Goal: Task Accomplishment & Management: Use online tool/utility

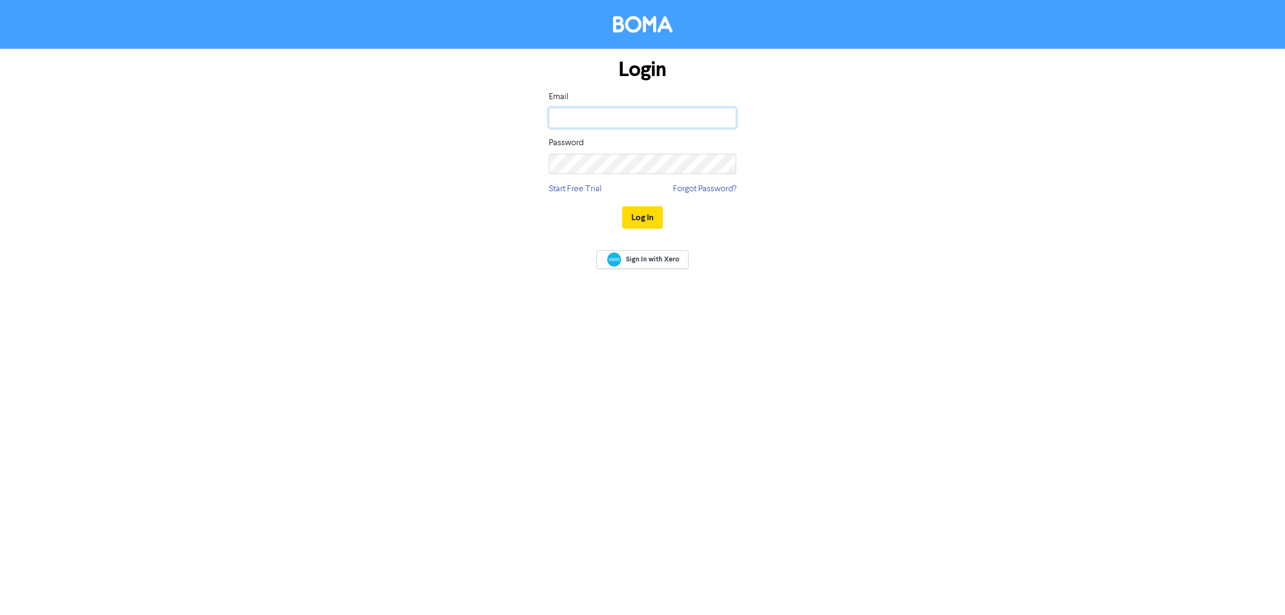
click at [570, 118] on input "email" at bounding box center [642, 118] width 187 height 20
type input "[PERSON_NAME][EMAIL_ADDRESS][DOMAIN_NAME]"
click at [648, 212] on button "Log In" at bounding box center [642, 217] width 41 height 22
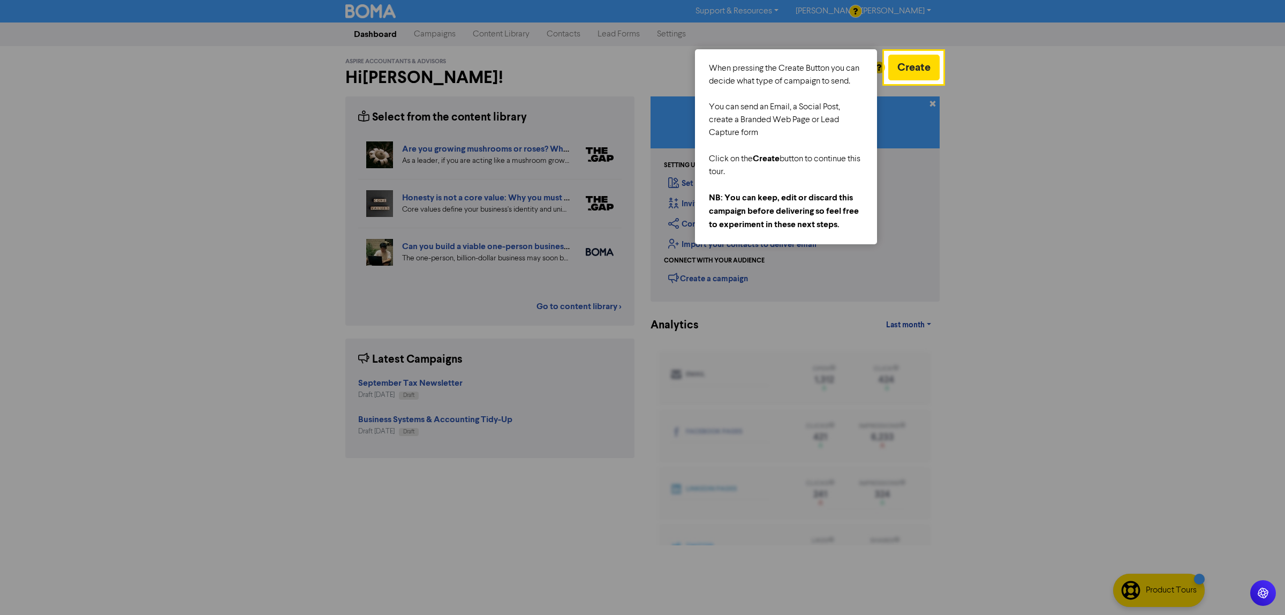
click at [1029, 223] on div at bounding box center [1113, 307] width 343 height 615
click at [493, 64] on div at bounding box center [442, 307] width 885 height 615
click at [915, 65] on button "Create" at bounding box center [913, 68] width 51 height 26
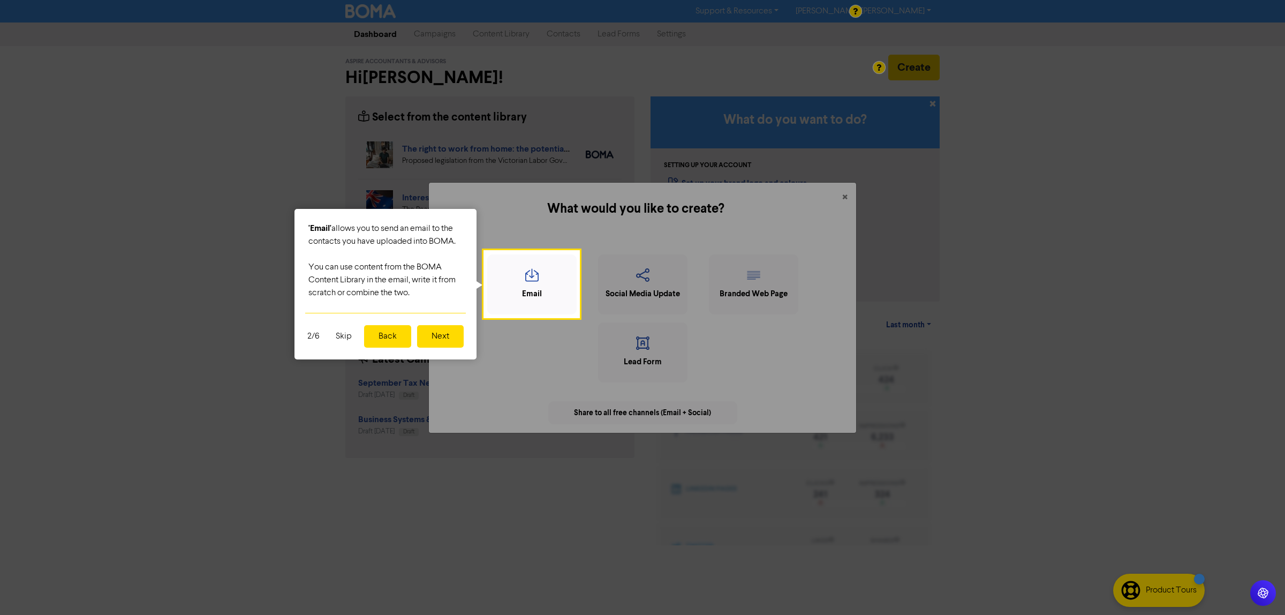
click at [338, 333] on button "Skip" at bounding box center [343, 336] width 29 height 22
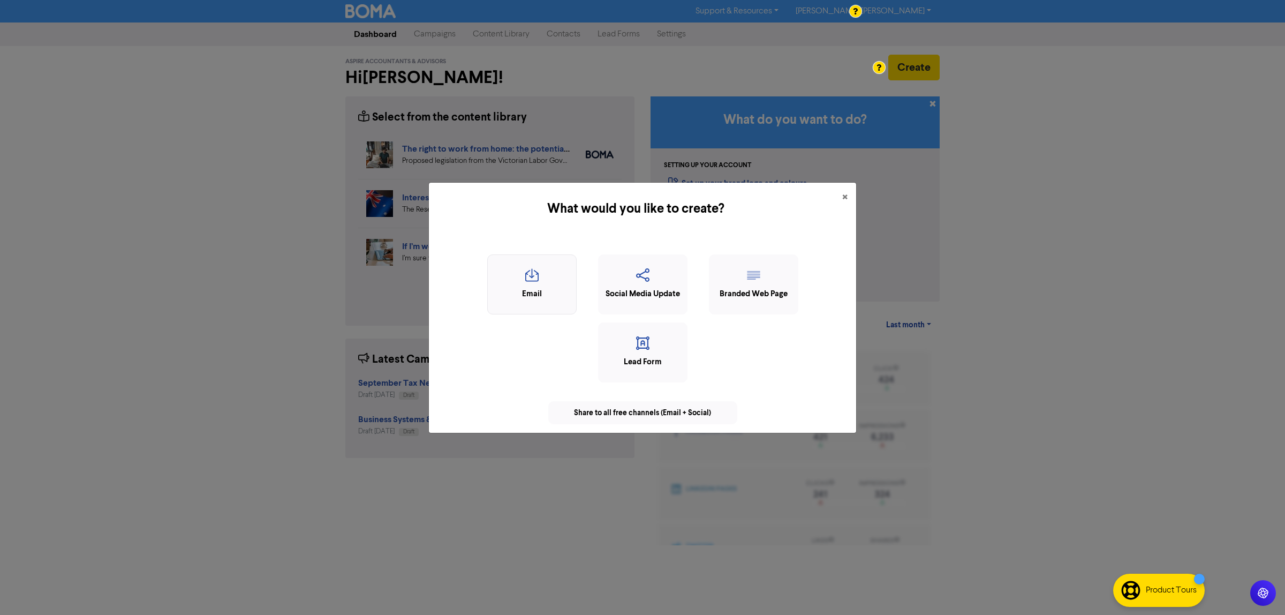
click at [537, 290] on div "Email" at bounding box center [532, 294] width 78 height 12
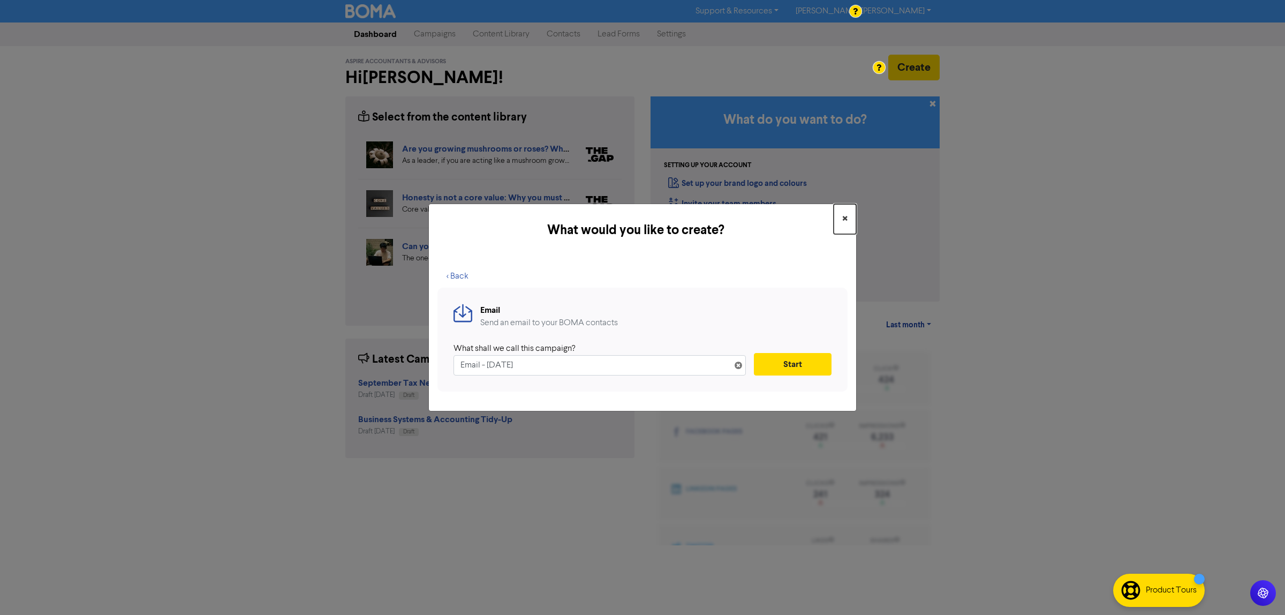
click at [844, 216] on span "×" at bounding box center [844, 219] width 5 height 16
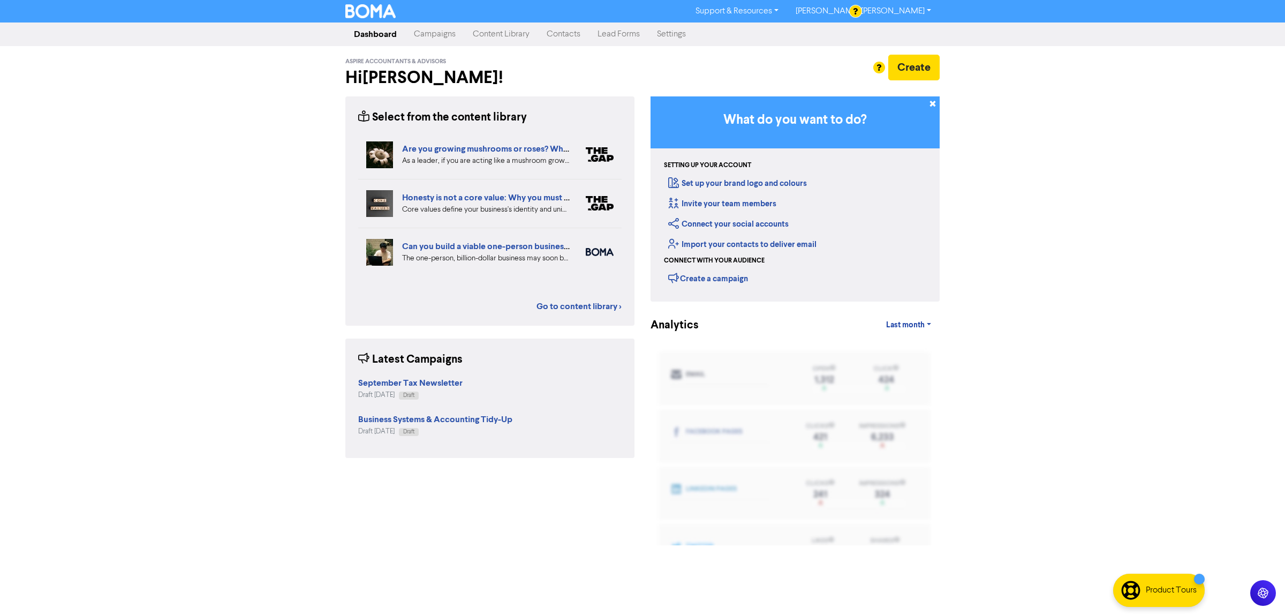
click at [430, 36] on link "Campaigns" at bounding box center [434, 34] width 59 height 21
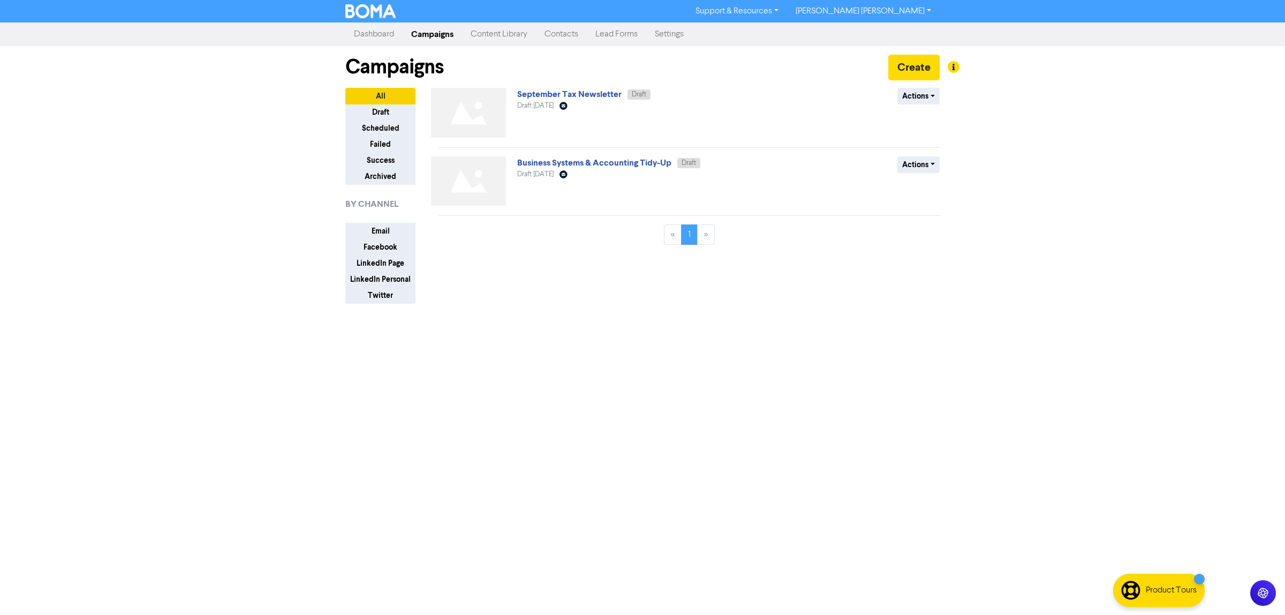
click at [529, 198] on div "Business Systems & Accounting Tidy-Up Draft Draft [DATE] Email Created with Ske…" at bounding box center [646, 183] width 258 height 54
click at [466, 175] on img at bounding box center [468, 181] width 75 height 50
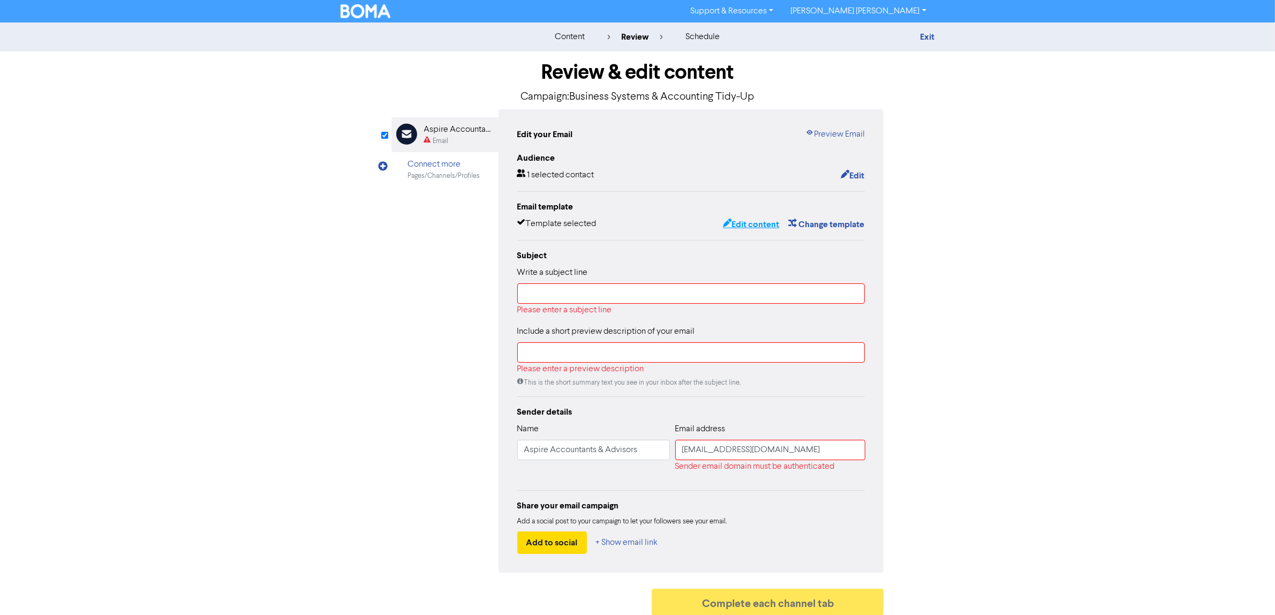
click at [740, 220] on button "Edit content" at bounding box center [750, 224] width 57 height 14
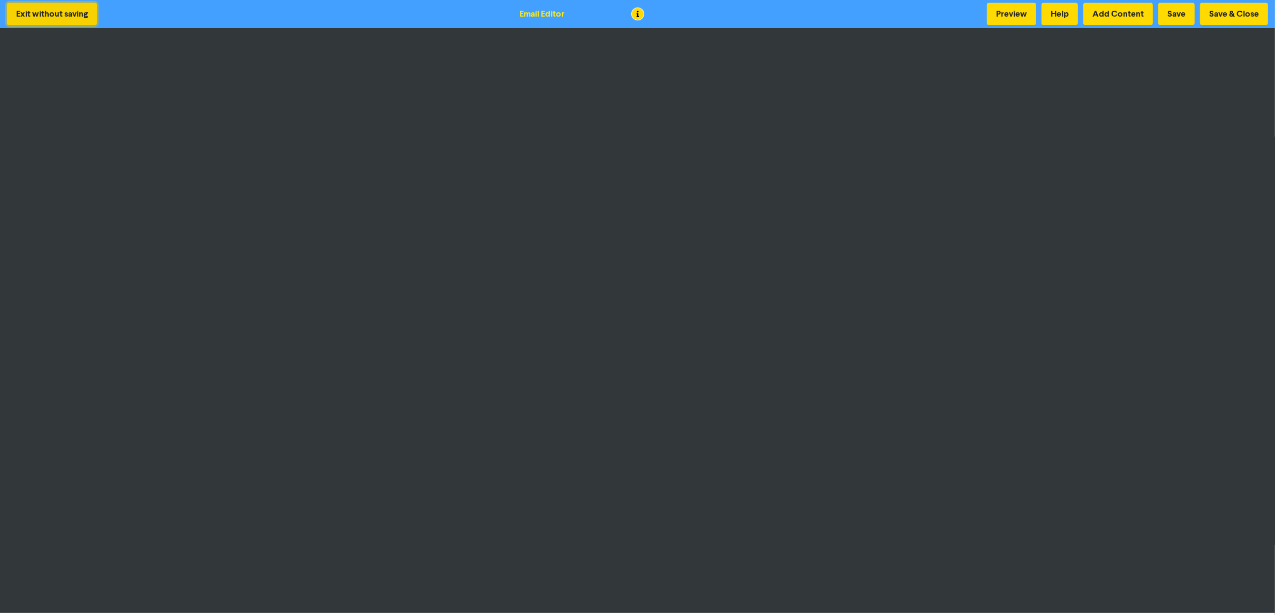
click at [31, 16] on button "Exit without saving" at bounding box center [52, 14] width 90 height 22
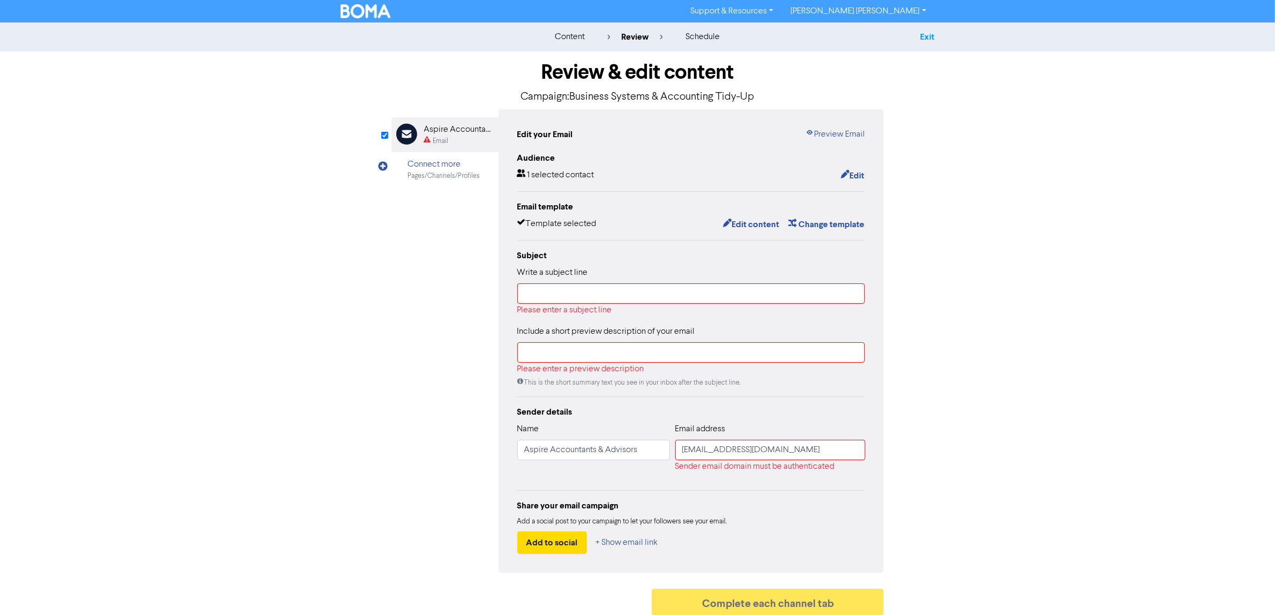
click at [927, 36] on link "Exit" at bounding box center [927, 37] width 14 height 11
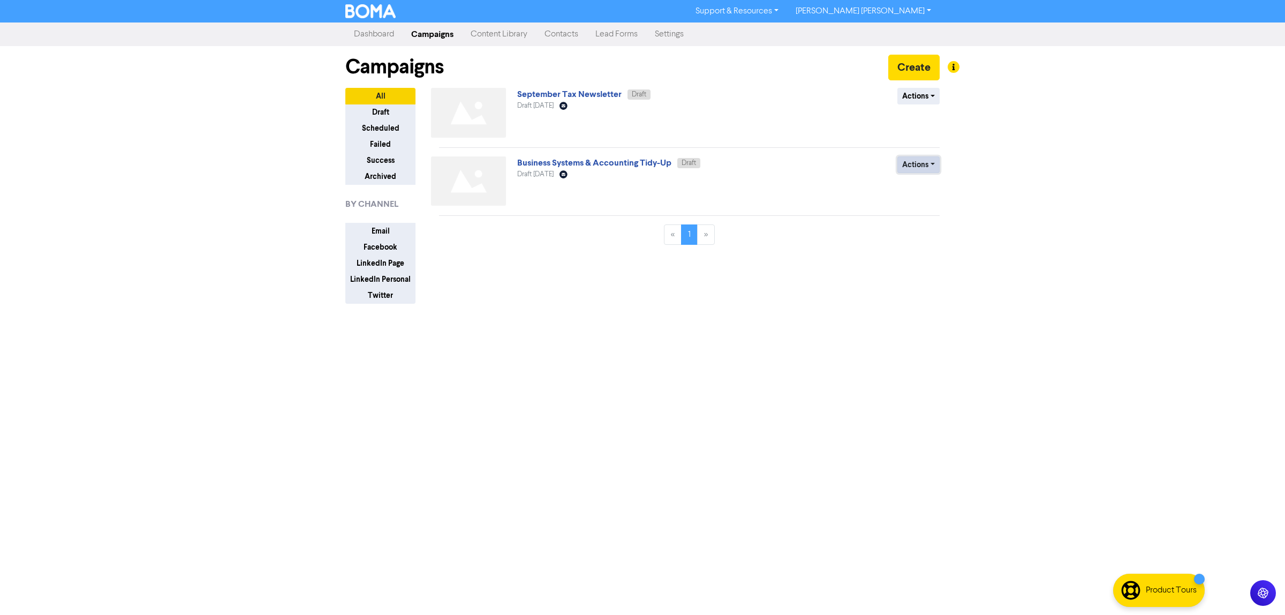
click at [932, 169] on button "Actions" at bounding box center [919, 164] width 42 height 17
click at [929, 186] on button "Delete" at bounding box center [940, 187] width 85 height 17
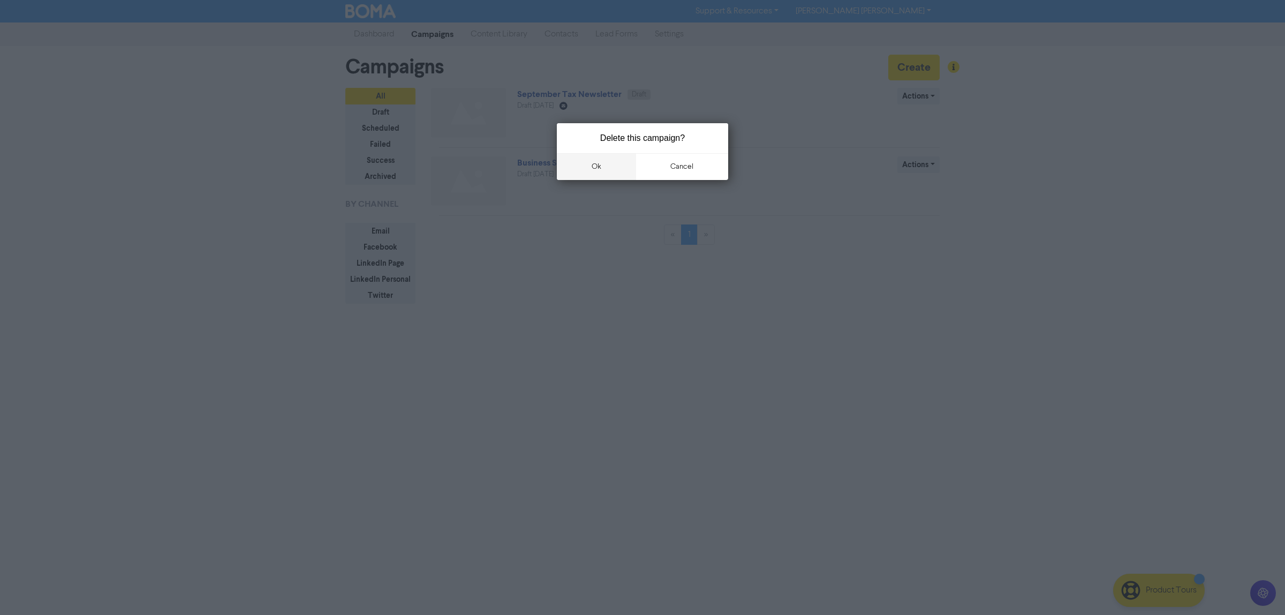
click at [600, 168] on button "ok" at bounding box center [596, 166] width 79 height 27
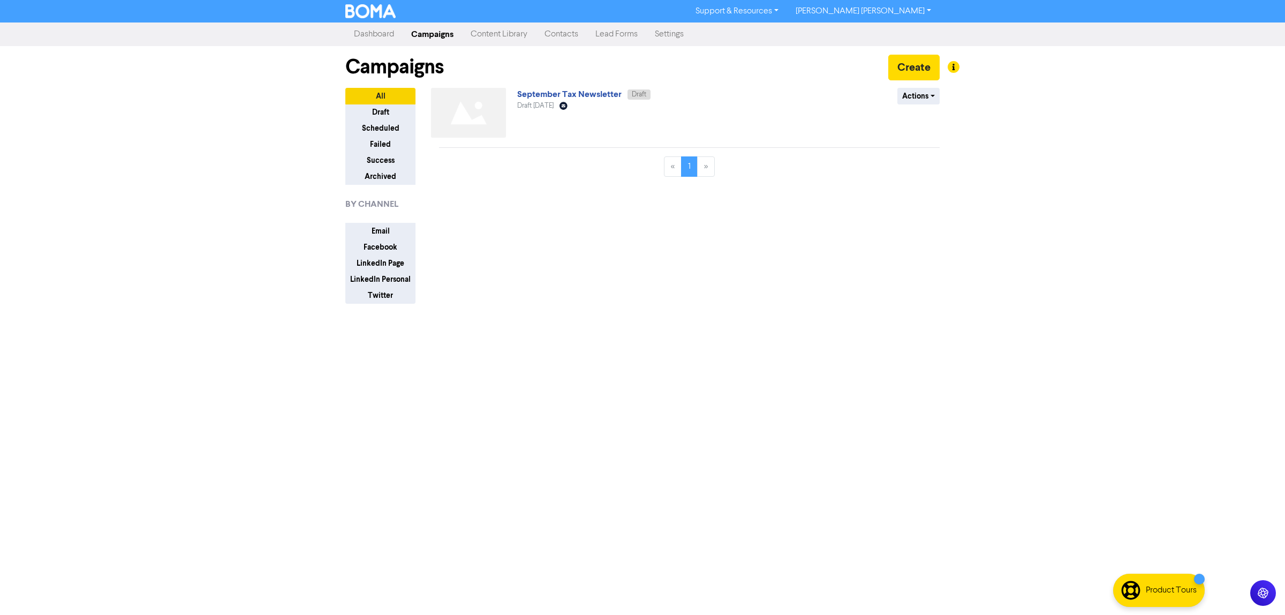
click at [480, 105] on img at bounding box center [468, 113] width 75 height 50
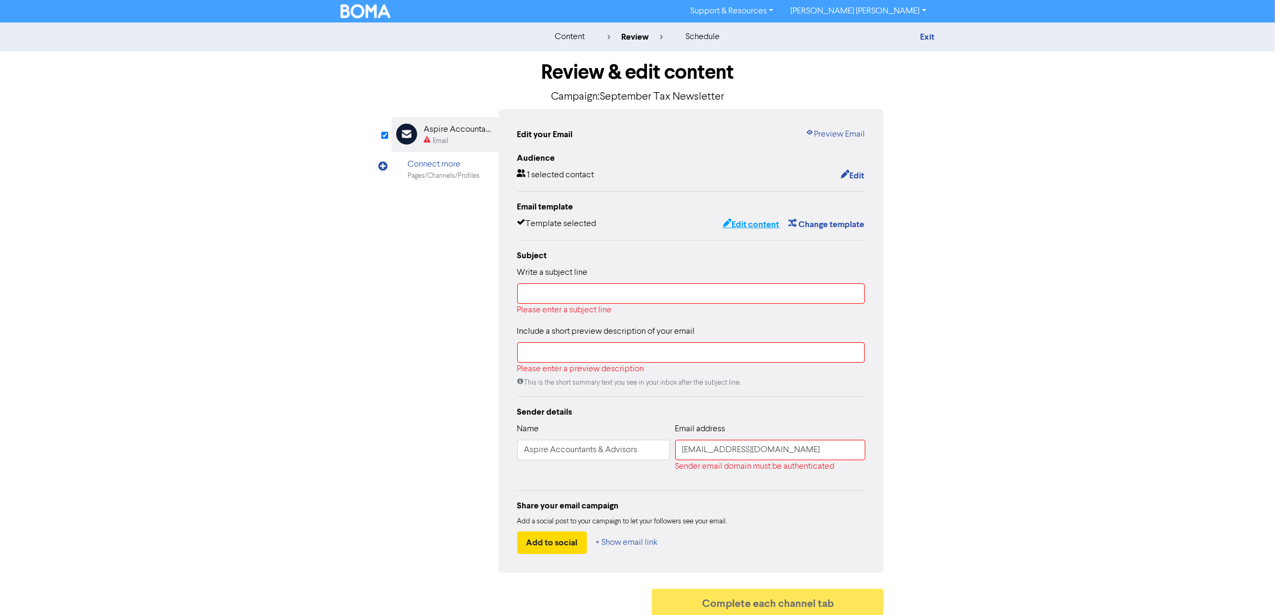
click at [745, 223] on button "Edit content" at bounding box center [750, 224] width 57 height 14
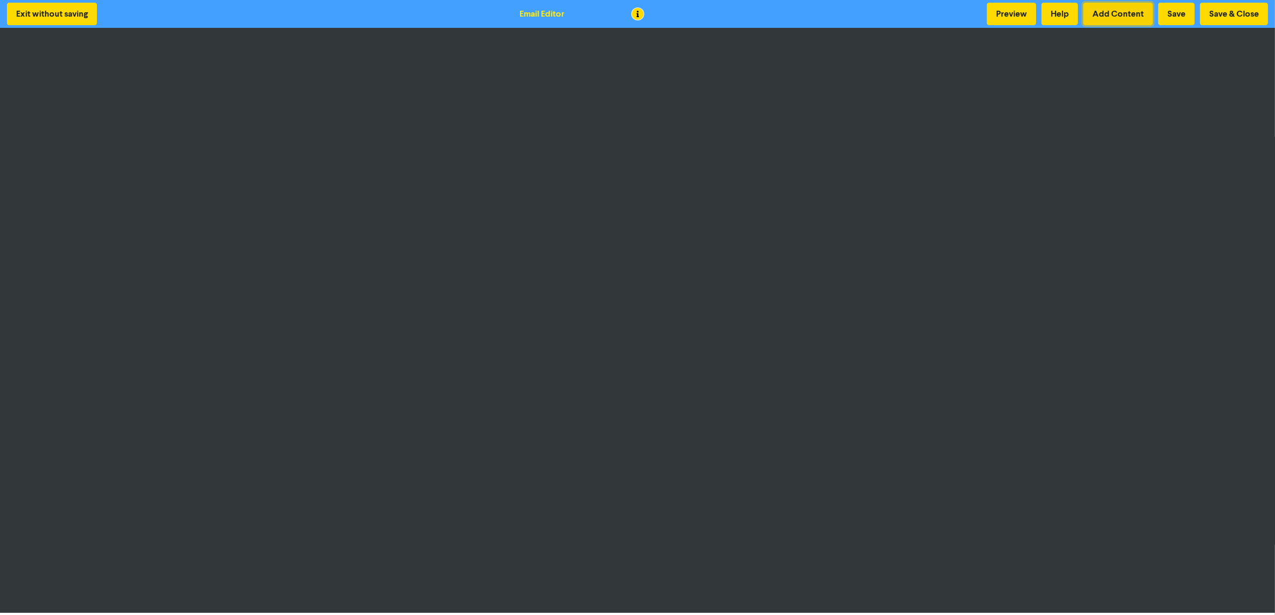
click at [1112, 11] on button "Add Content" at bounding box center [1118, 14] width 70 height 22
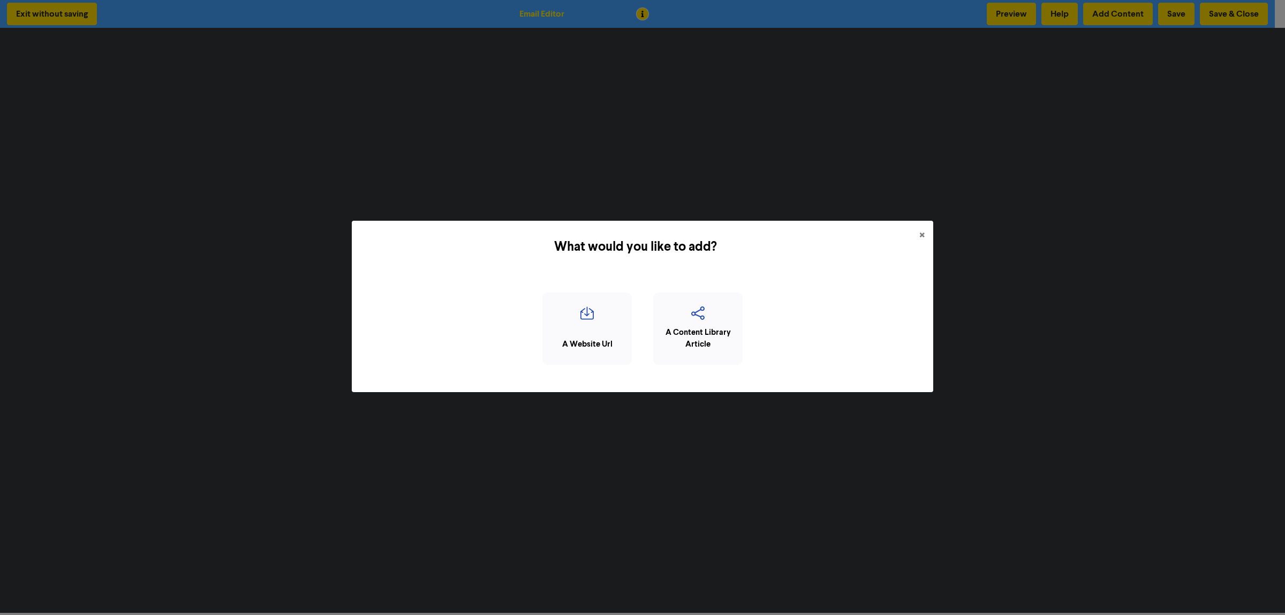
click at [395, 36] on div "What would you like to add? × A Website Url A Content Library Article" at bounding box center [642, 307] width 1285 height 615
click at [920, 234] on span "×" at bounding box center [921, 236] width 5 height 16
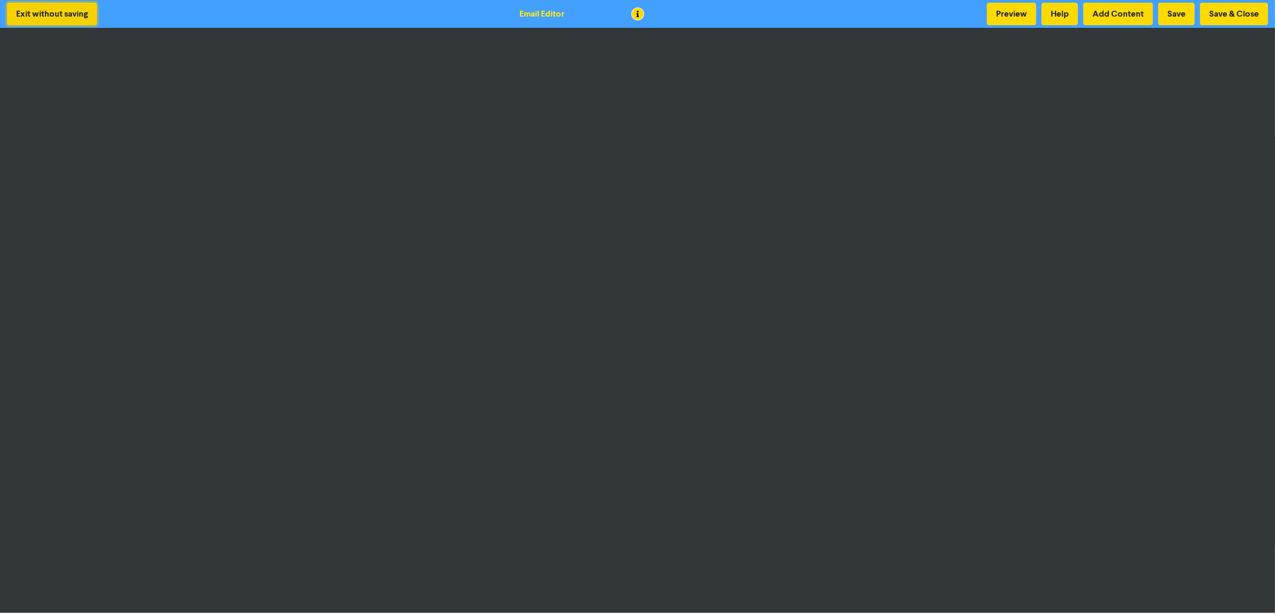
click at [26, 11] on button "Exit without saving" at bounding box center [52, 14] width 90 height 22
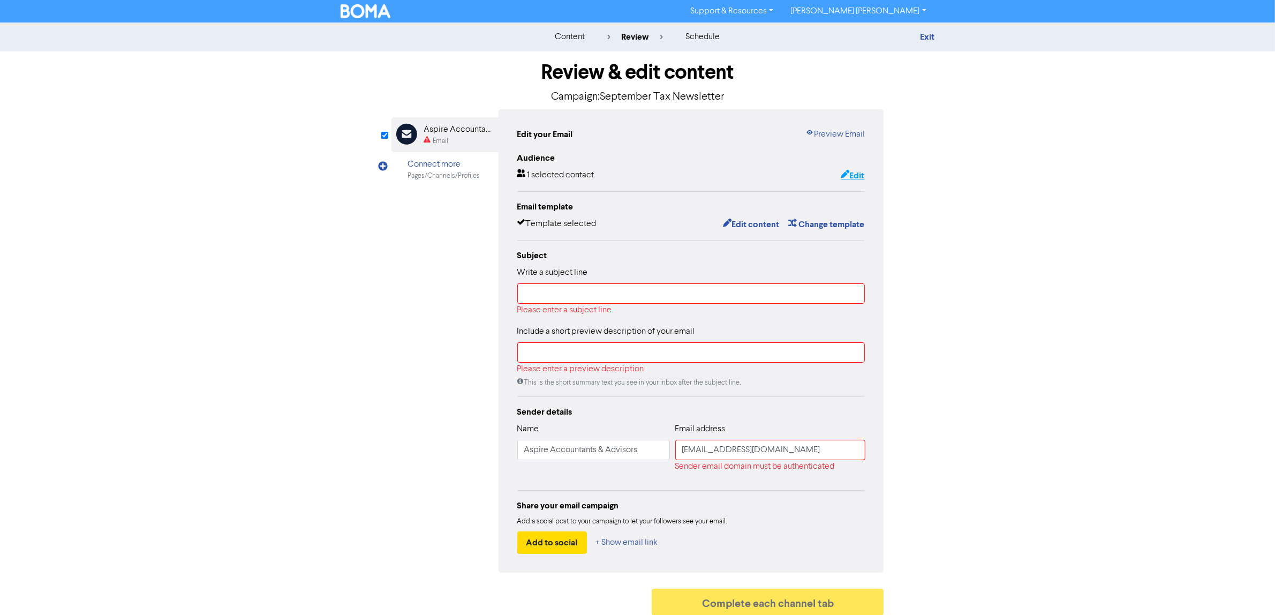
click at [851, 172] on button "Edit" at bounding box center [852, 176] width 25 height 14
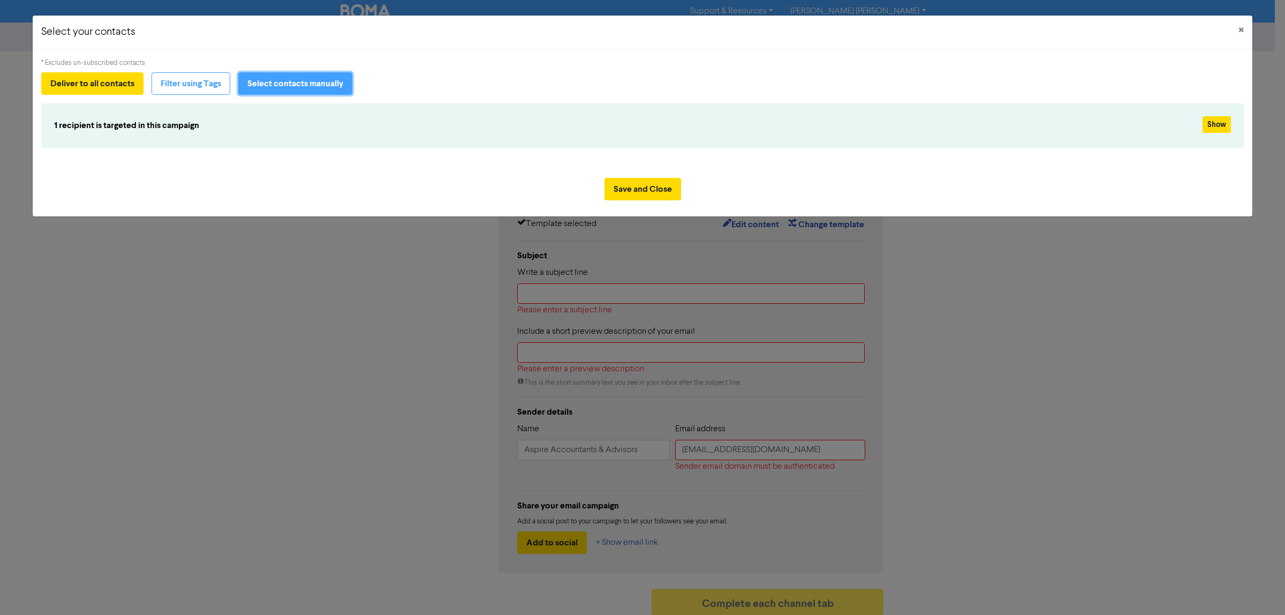
click at [298, 86] on button "Select contacts manually" at bounding box center [295, 83] width 114 height 22
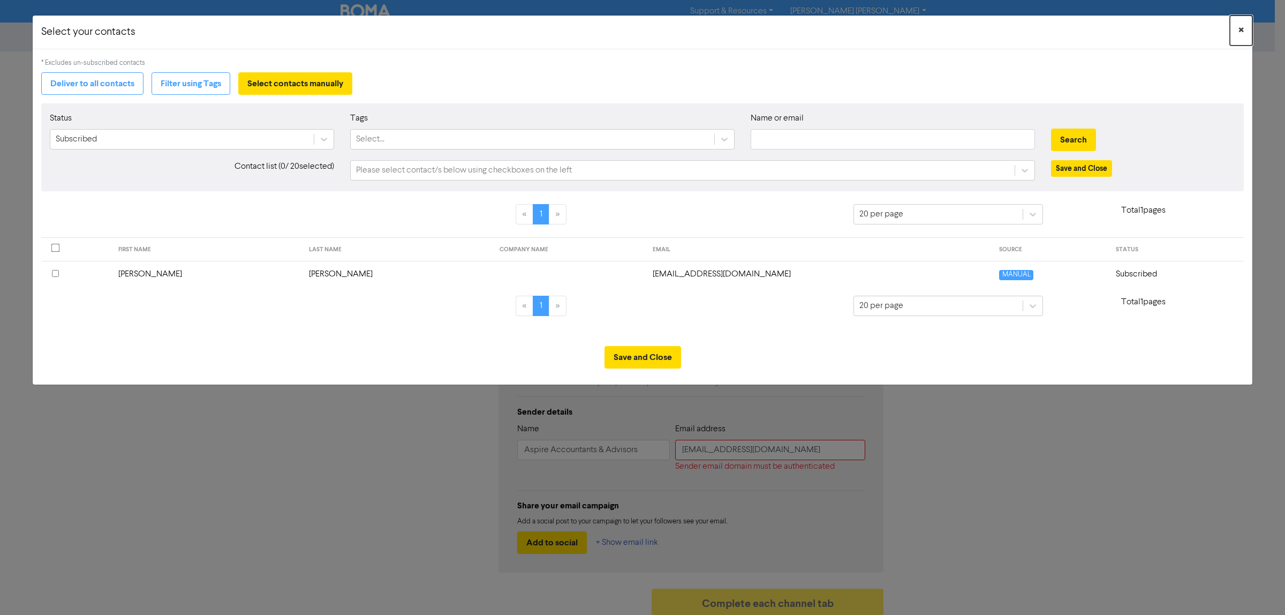
click at [1241, 28] on span "×" at bounding box center [1241, 30] width 5 height 16
click at [640, 353] on button "Save and Close" at bounding box center [643, 357] width 77 height 22
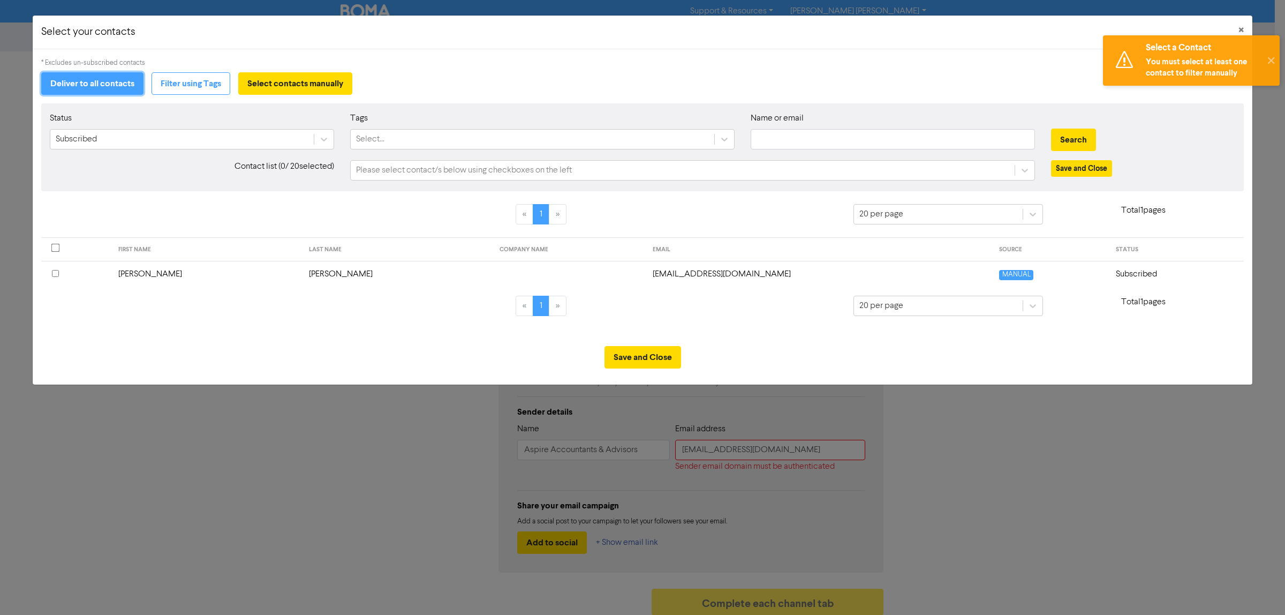
click at [92, 81] on button "Deliver to all contacts" at bounding box center [92, 83] width 102 height 22
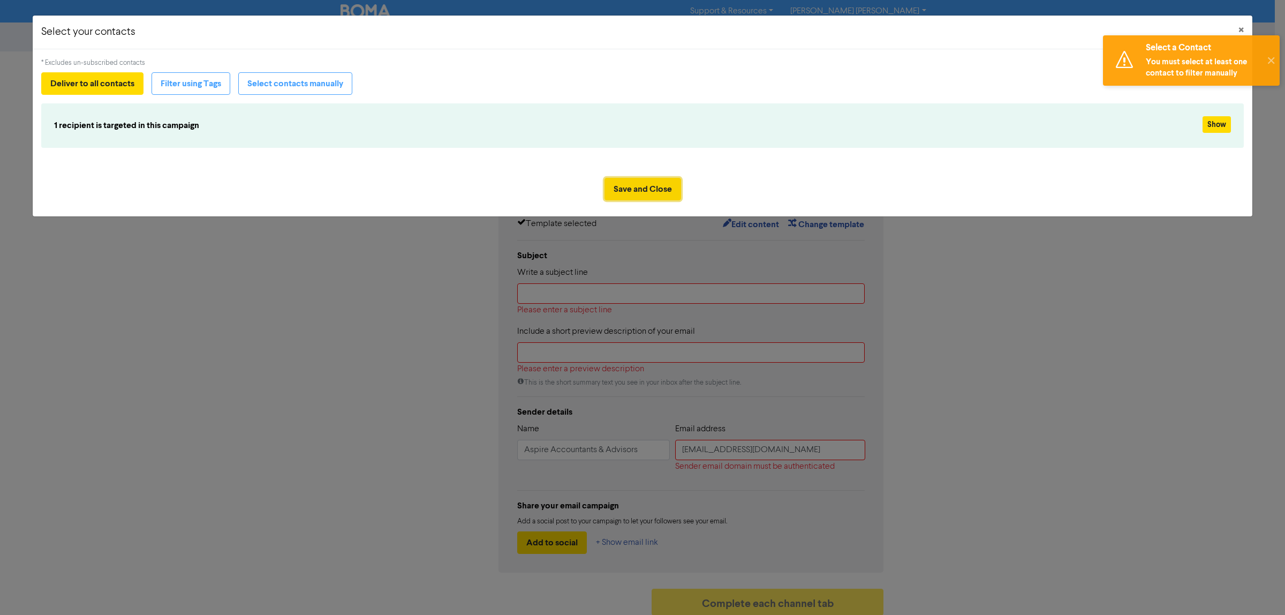
click at [646, 185] on button "Save and Close" at bounding box center [643, 189] width 77 height 22
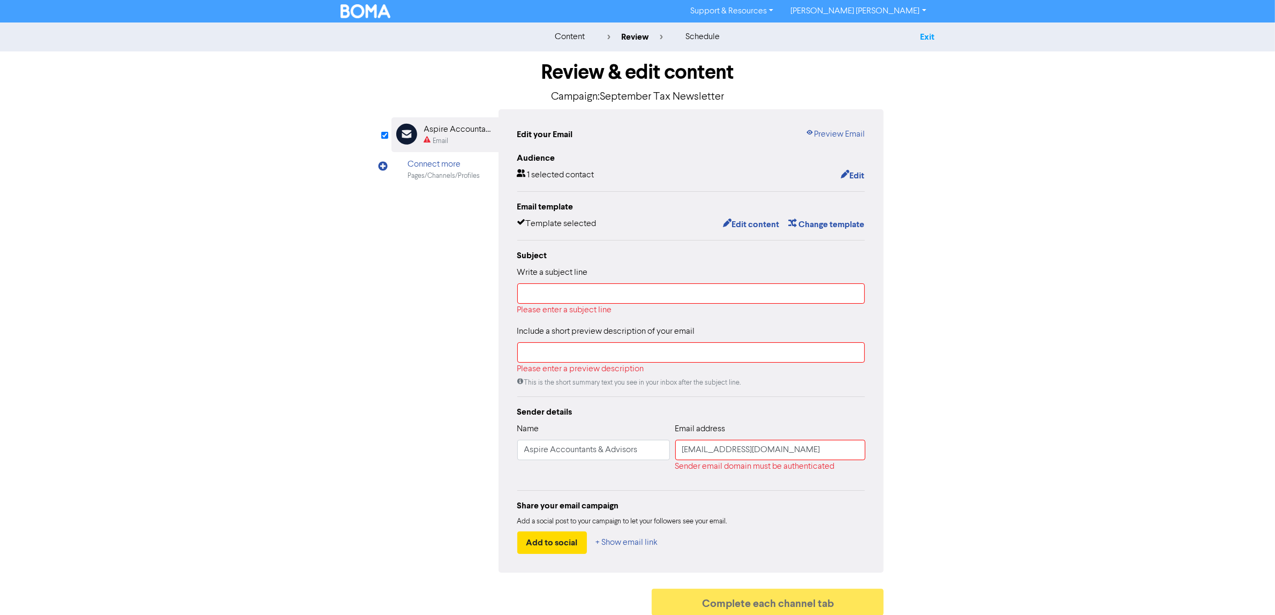
click at [926, 39] on link "Exit" at bounding box center [927, 37] width 14 height 11
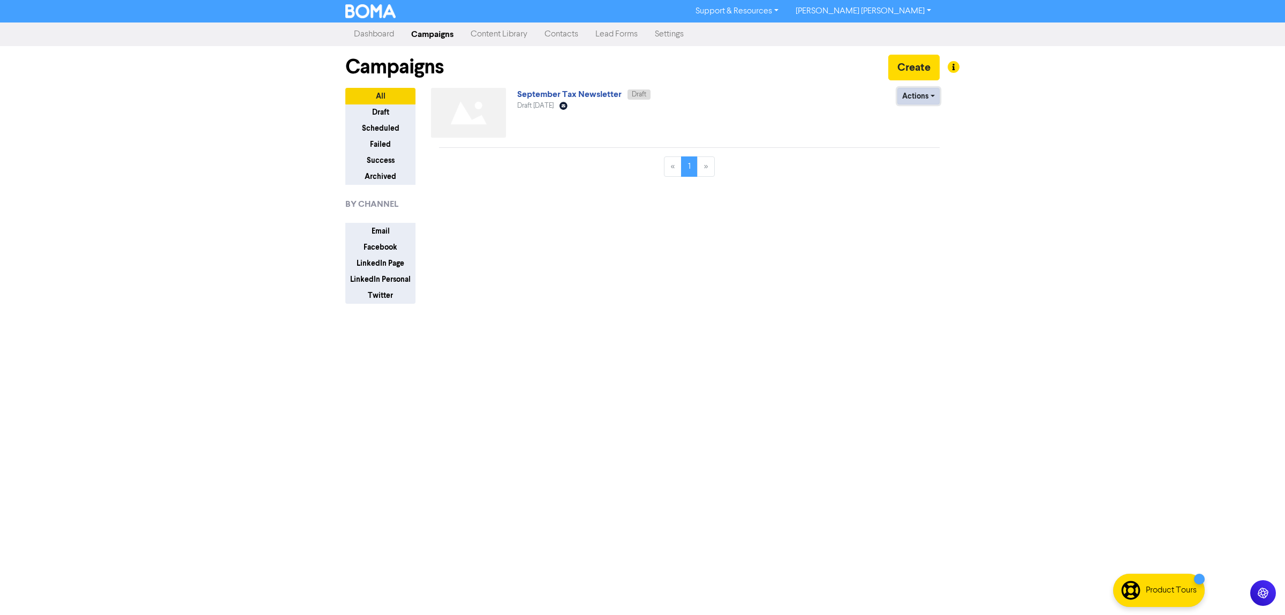
click at [934, 95] on button "Actions" at bounding box center [919, 96] width 42 height 17
click at [925, 118] on button "Delete" at bounding box center [940, 119] width 85 height 17
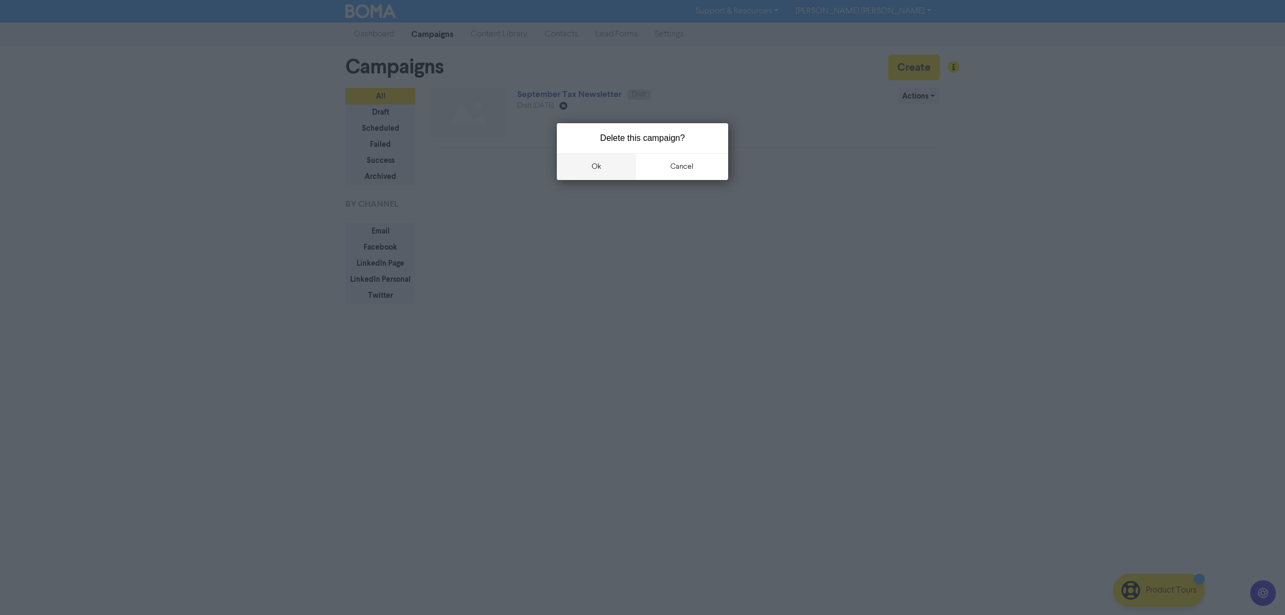
click at [603, 165] on button "ok" at bounding box center [596, 166] width 79 height 27
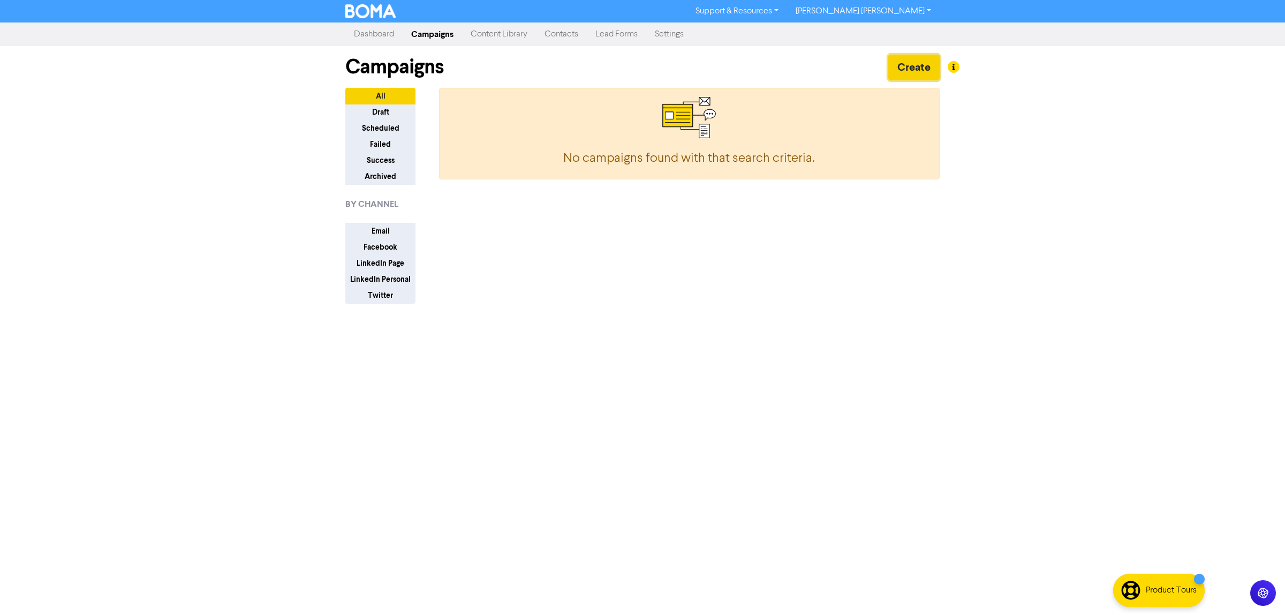
click at [898, 67] on button "Create" at bounding box center [913, 68] width 51 height 26
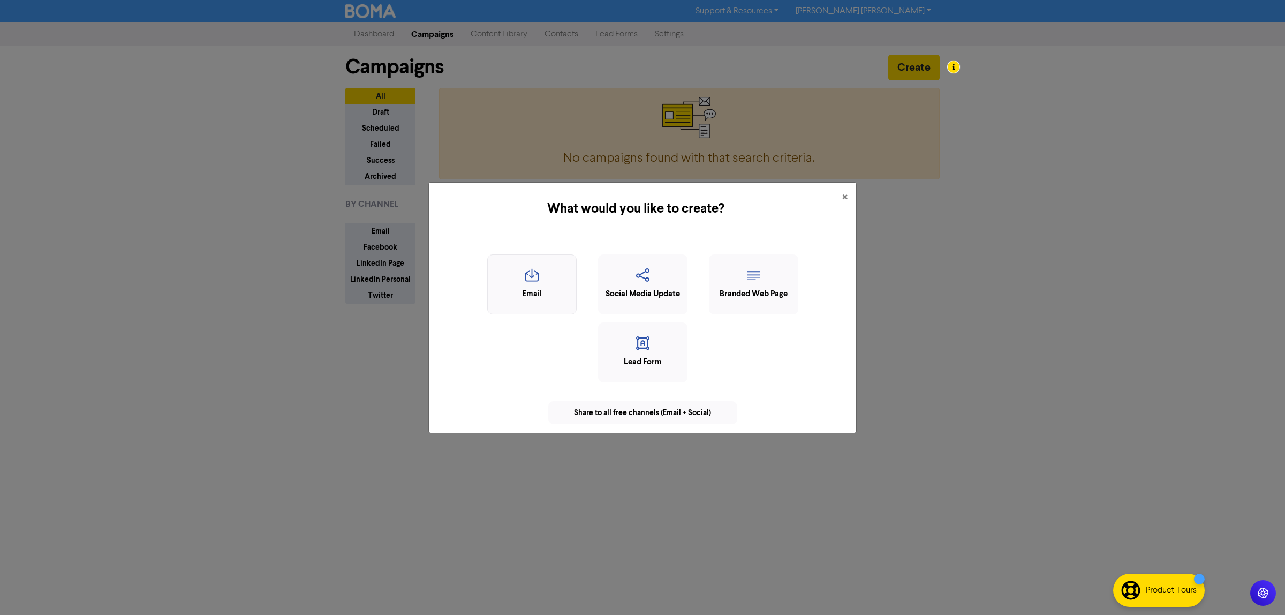
click at [545, 282] on icon "button" at bounding box center [532, 278] width 78 height 20
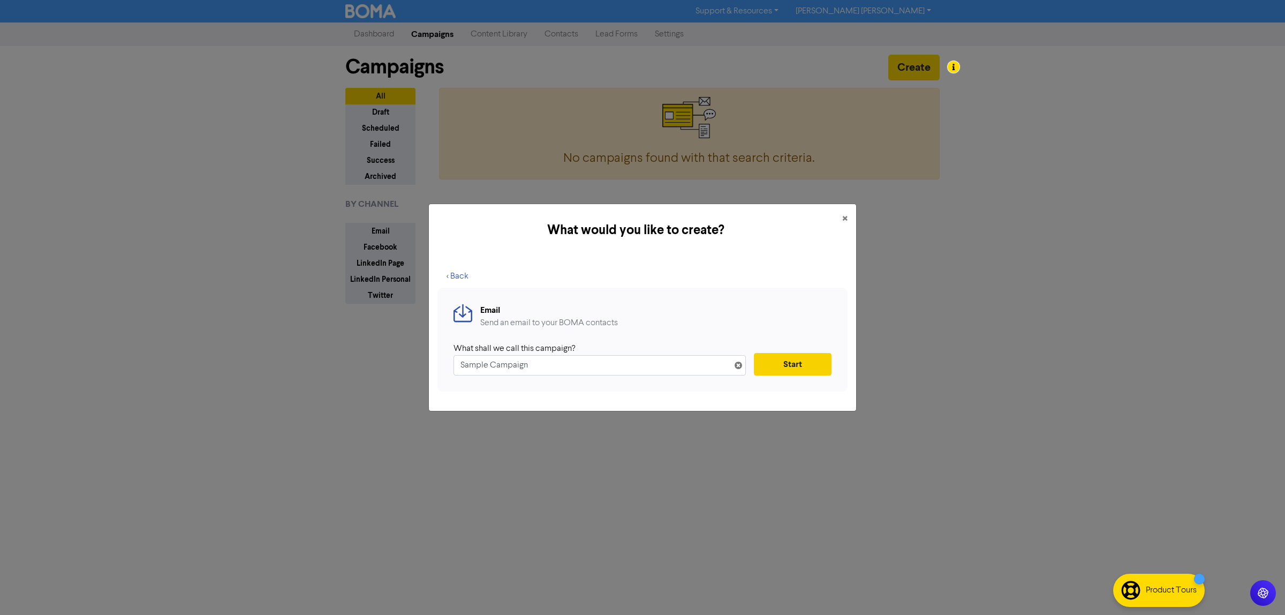
type input "Sample Campaign"
click at [826, 364] on button "Start" at bounding box center [793, 364] width 78 height 22
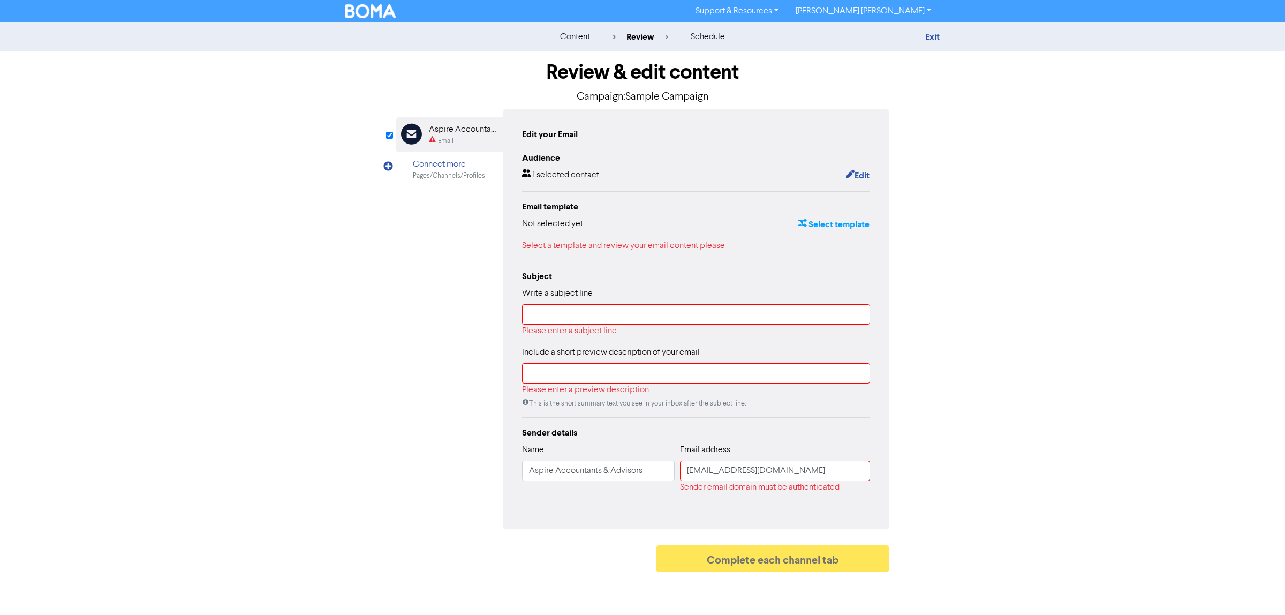
click at [836, 224] on button "Select template" at bounding box center [834, 224] width 72 height 14
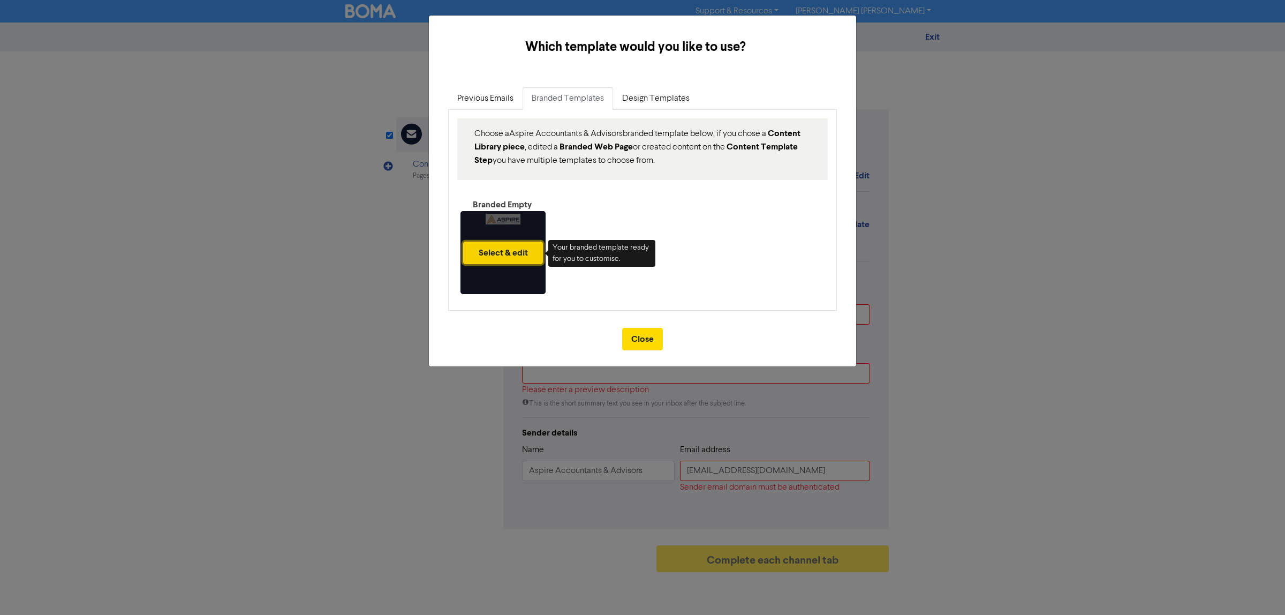
click at [499, 245] on button "Select & edit" at bounding box center [503, 253] width 80 height 22
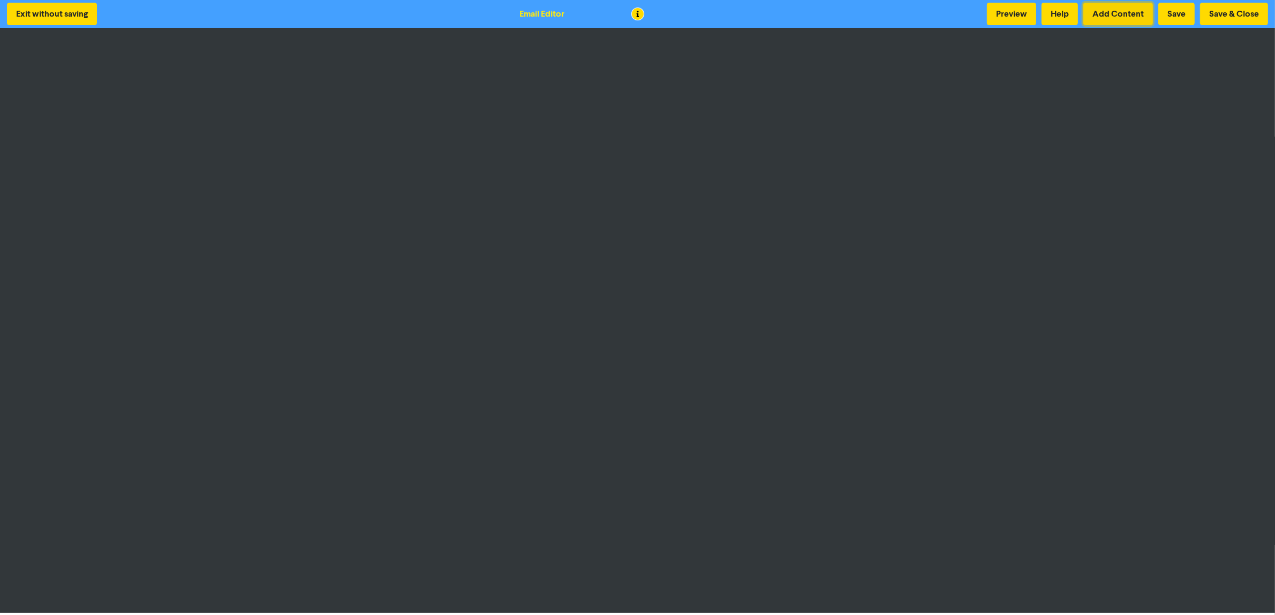
click at [1106, 11] on button "Add Content" at bounding box center [1118, 14] width 70 height 22
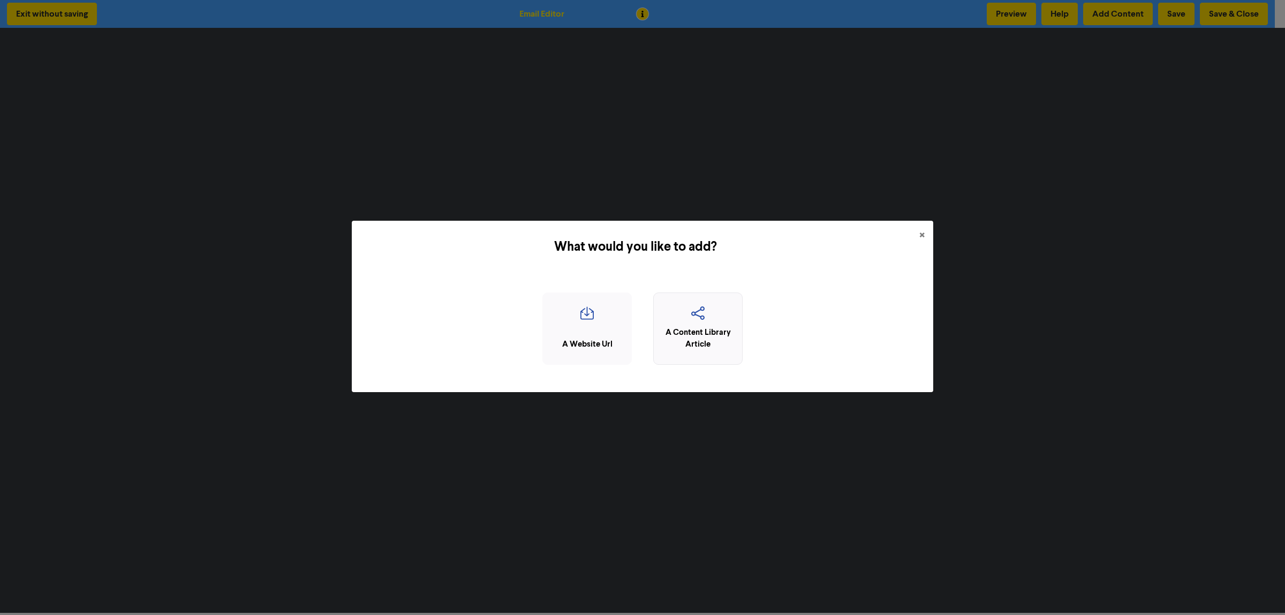
click at [679, 322] on icon "button" at bounding box center [698, 316] width 78 height 20
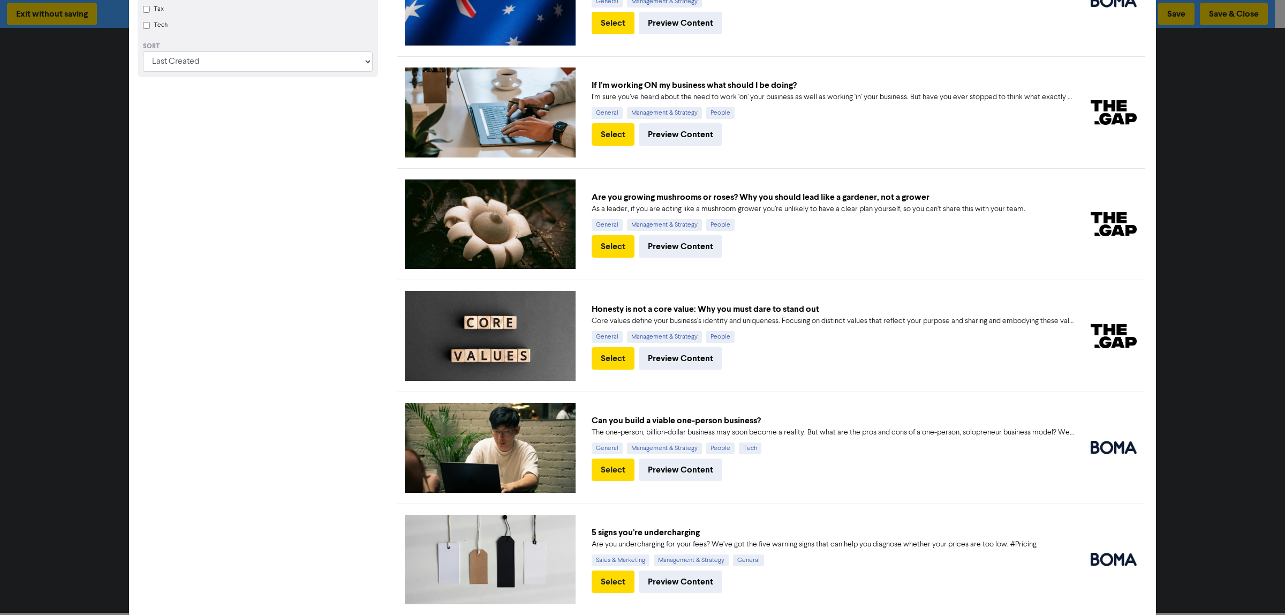
scroll to position [536, 0]
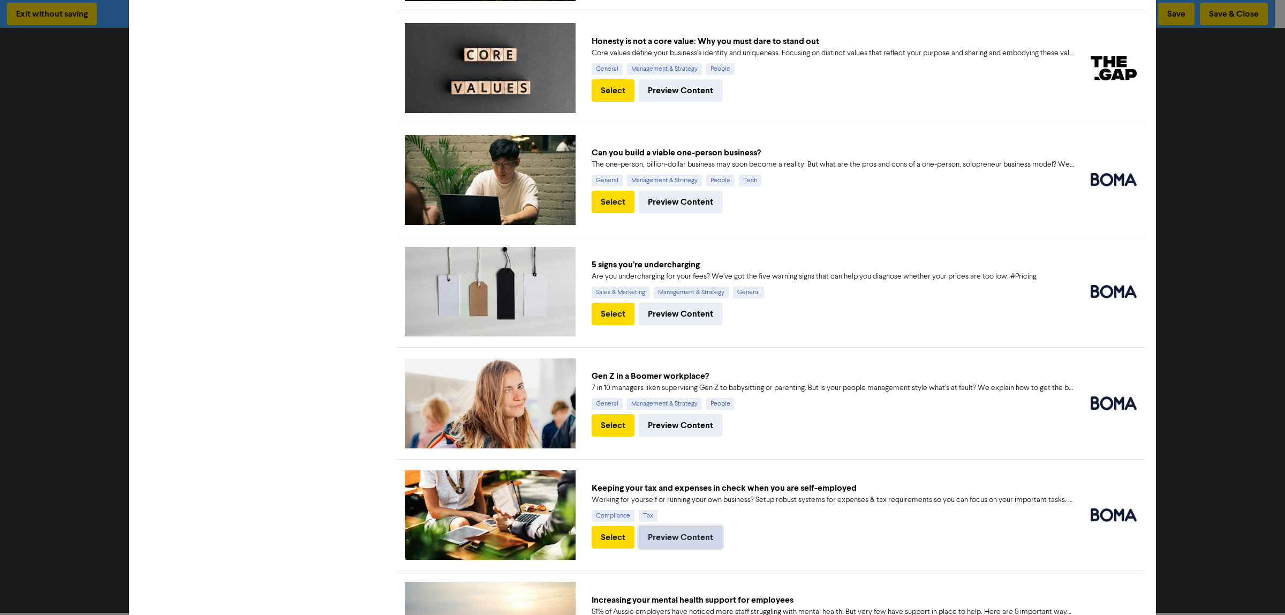
click at [678, 533] on button "Preview Content" at bounding box center [681, 537] width 84 height 22
click at [609, 200] on button "Select" at bounding box center [613, 202] width 43 height 22
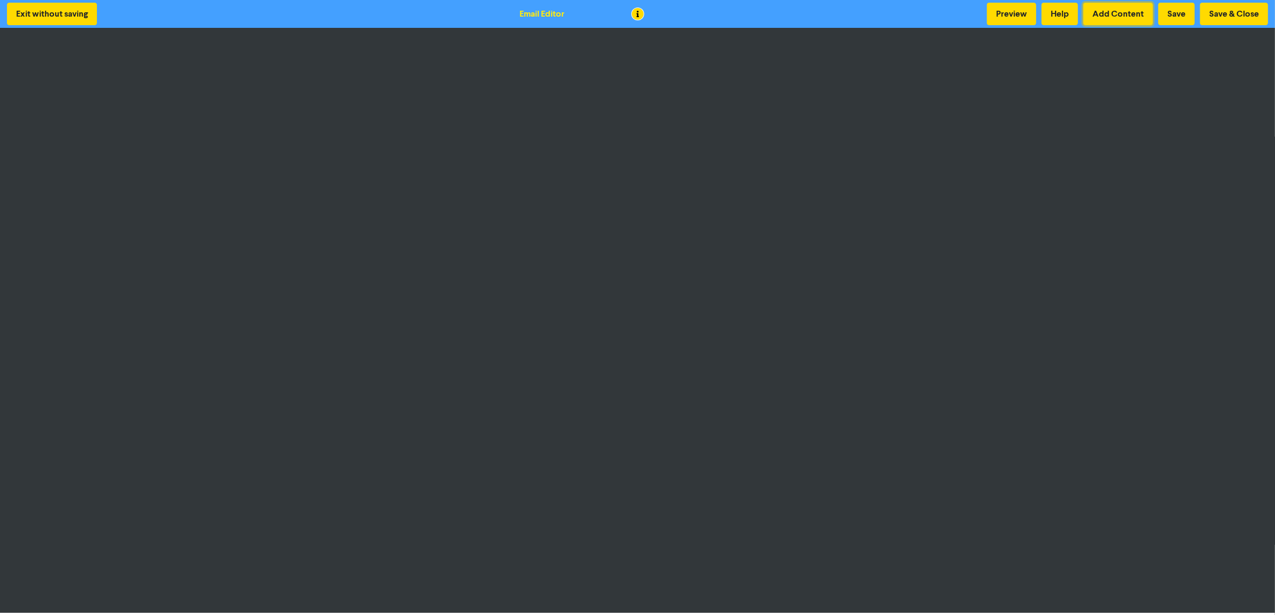
scroll to position [1, 0]
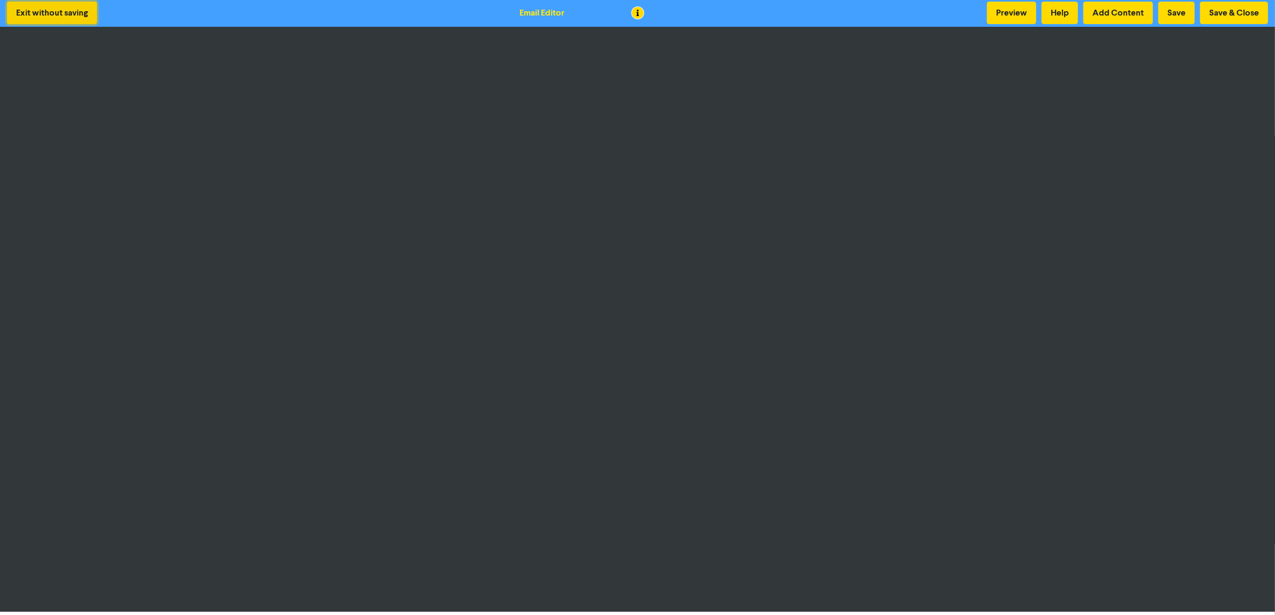
click at [78, 9] on button "Exit without saving" at bounding box center [52, 13] width 90 height 22
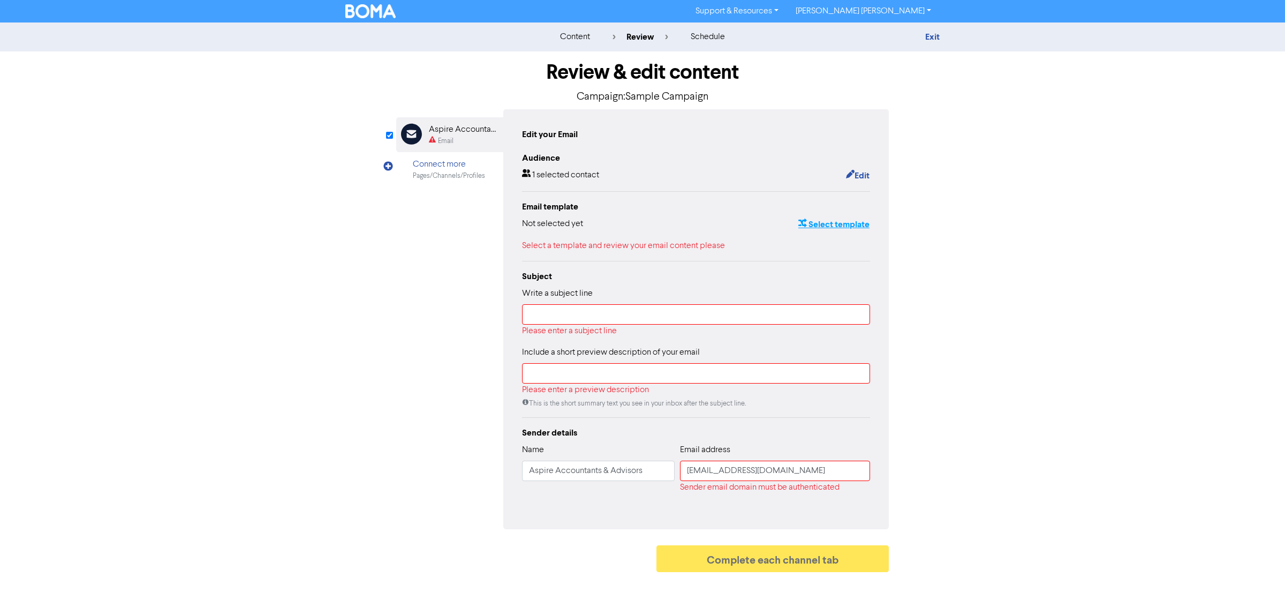
click at [827, 224] on button "Select template" at bounding box center [834, 224] width 72 height 14
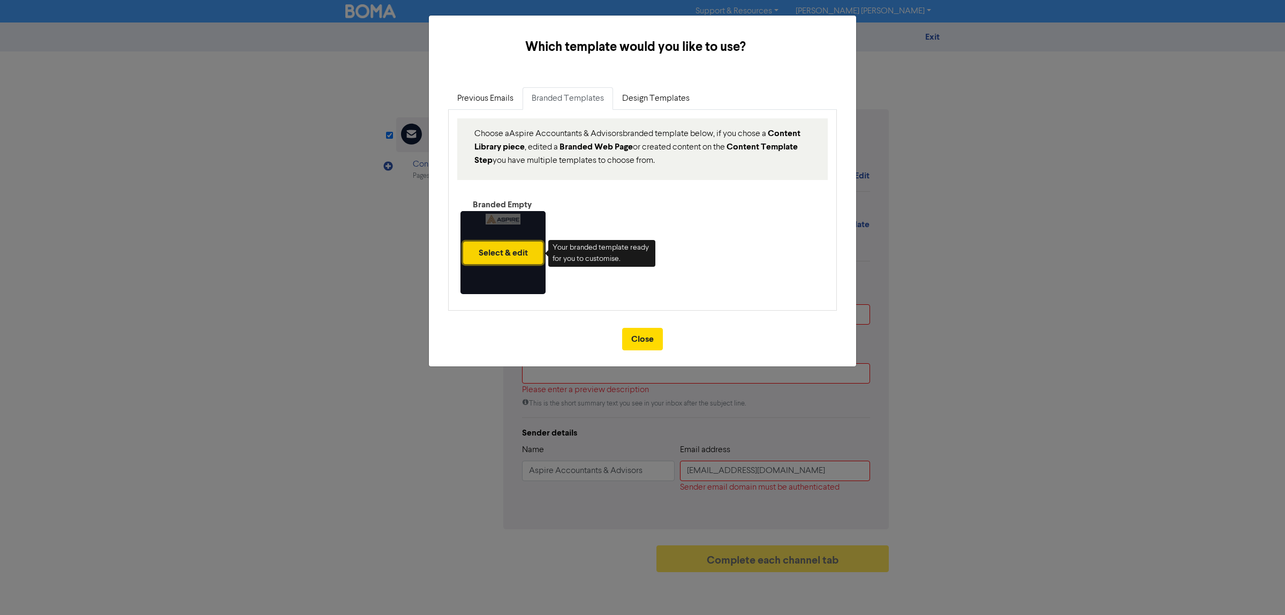
click at [502, 242] on button "Select & edit" at bounding box center [503, 253] width 80 height 22
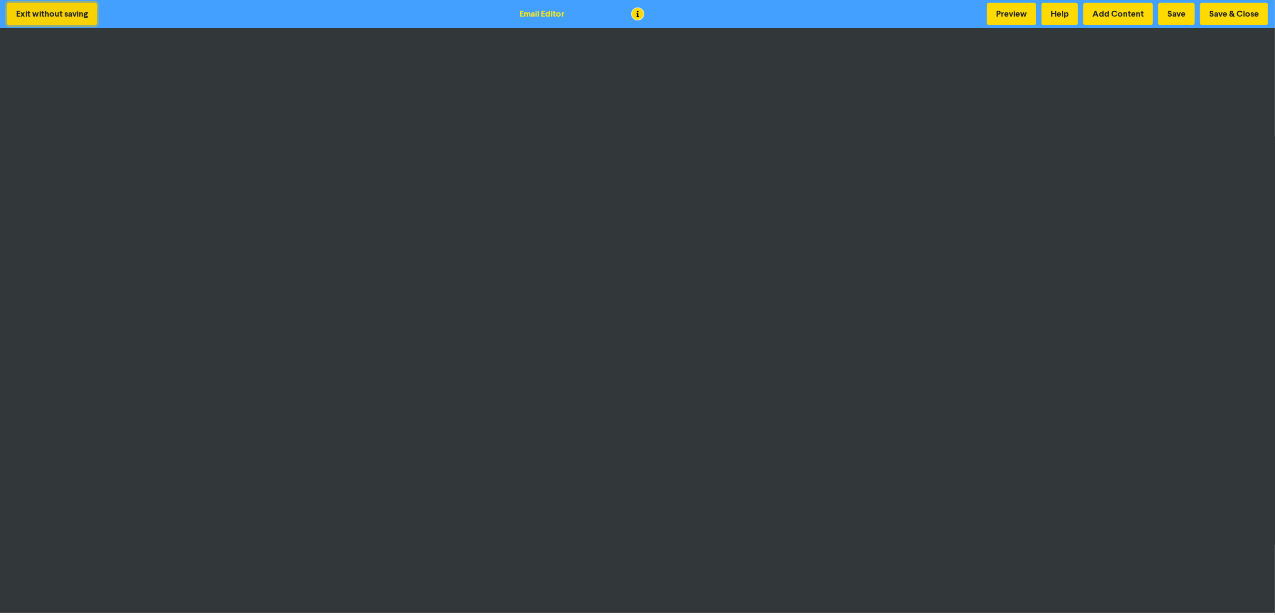
click at [63, 9] on button "Exit without saving" at bounding box center [52, 14] width 90 height 22
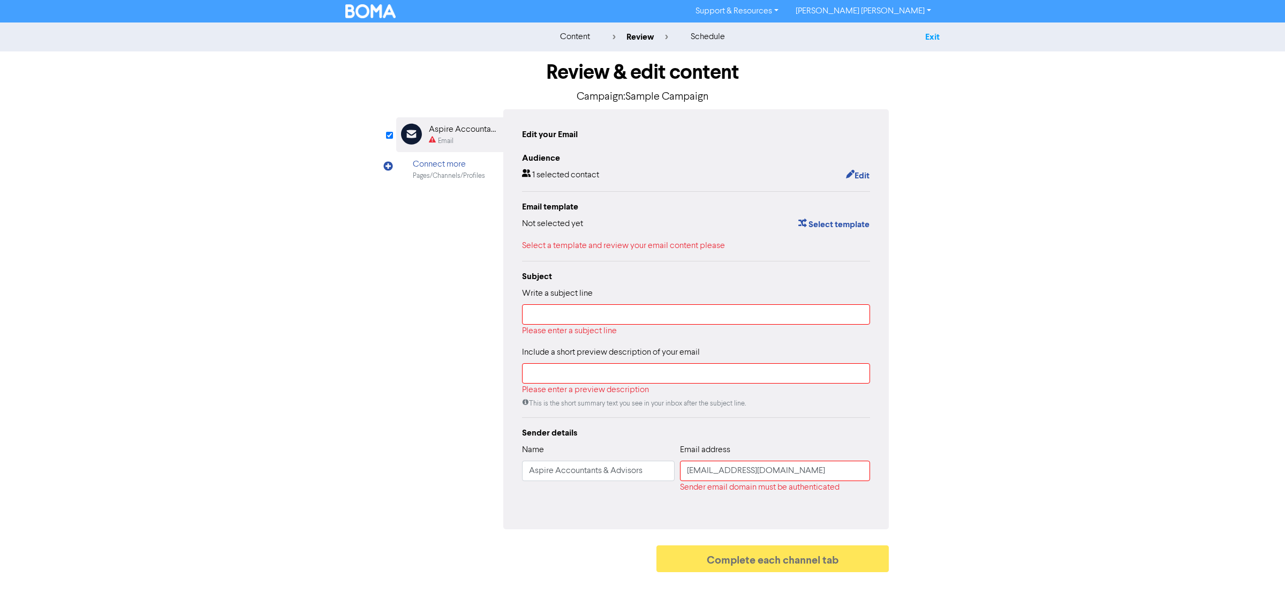
click at [936, 35] on link "Exit" at bounding box center [932, 37] width 14 height 11
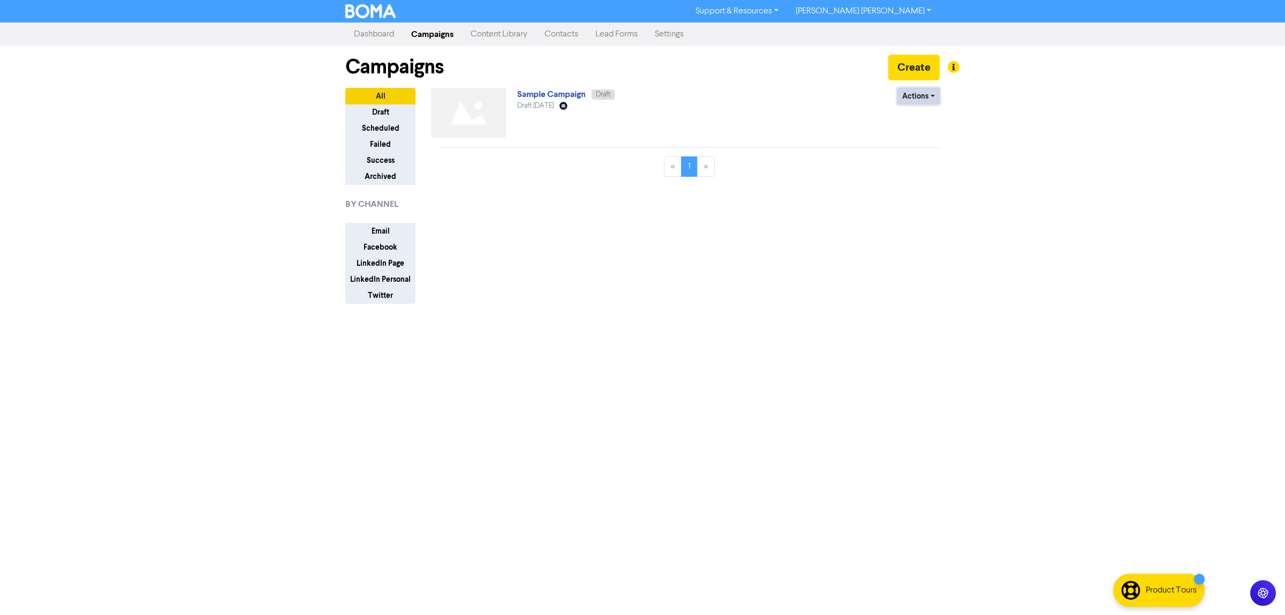
click at [927, 97] on button "Actions" at bounding box center [919, 96] width 42 height 17
click at [917, 116] on button "Delete" at bounding box center [940, 119] width 85 height 17
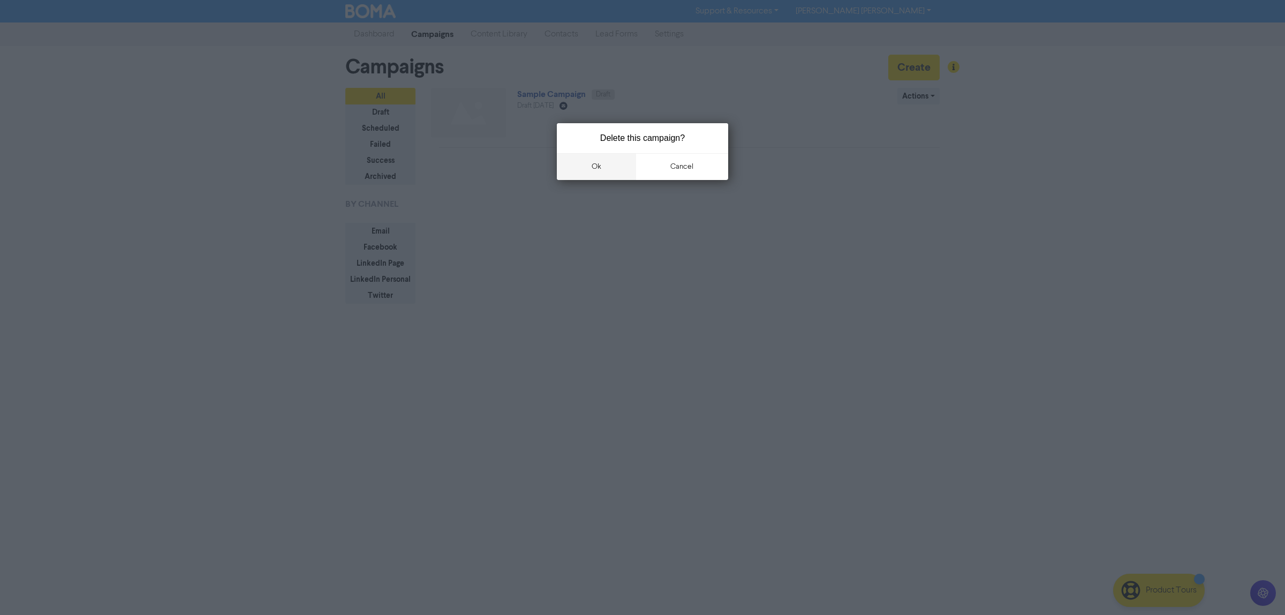
click at [607, 167] on button "ok" at bounding box center [596, 166] width 79 height 27
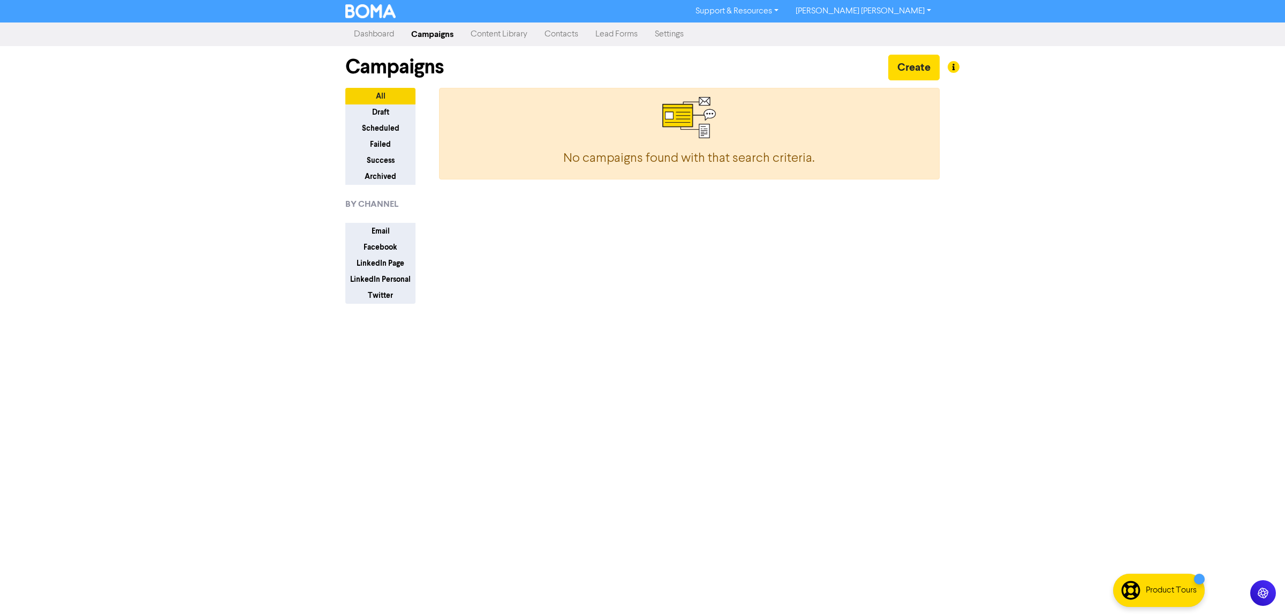
click at [515, 33] on link "Content Library" at bounding box center [499, 34] width 74 height 21
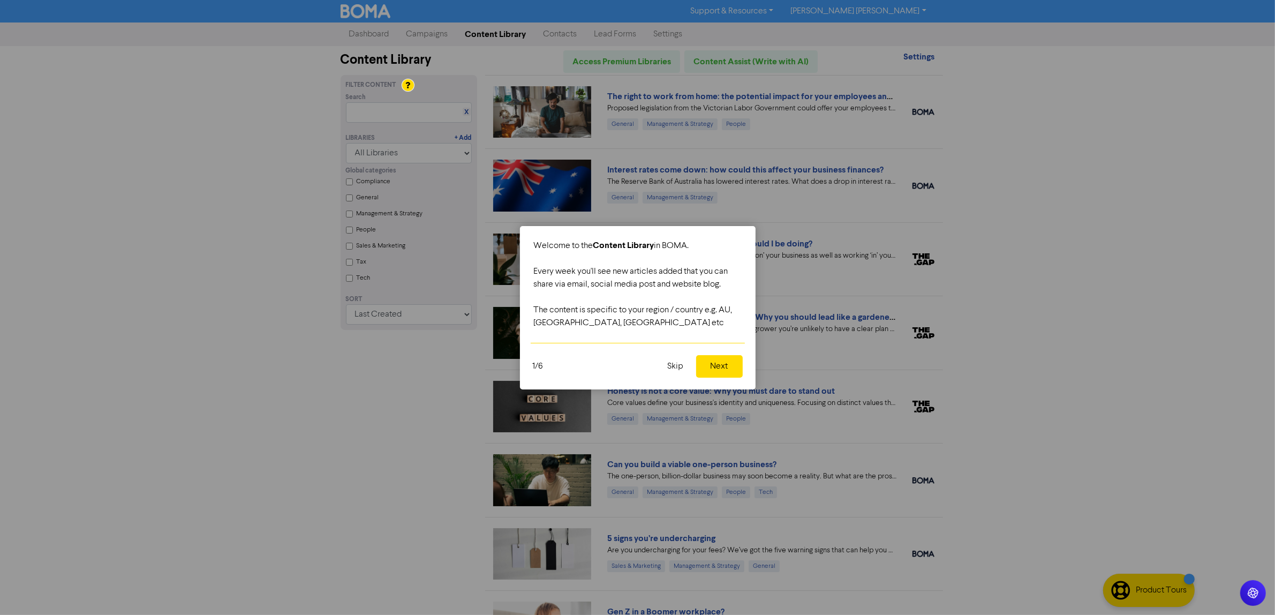
click at [718, 371] on button "Next" at bounding box center [719, 366] width 47 height 22
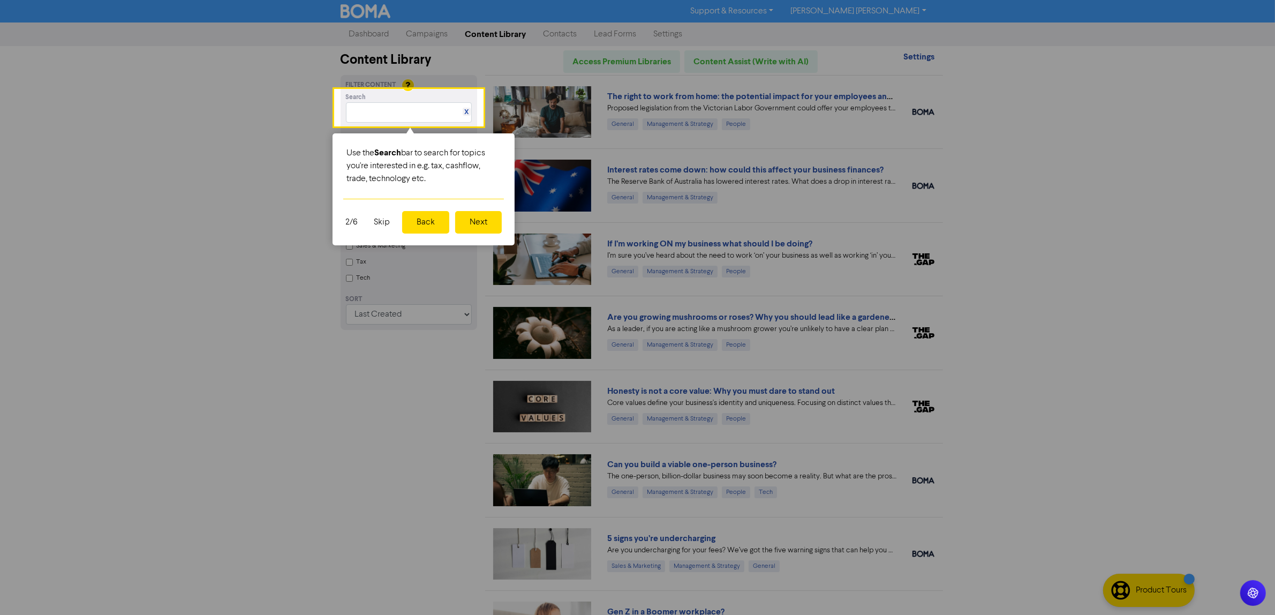
click at [480, 223] on button "Next" at bounding box center [478, 222] width 47 height 22
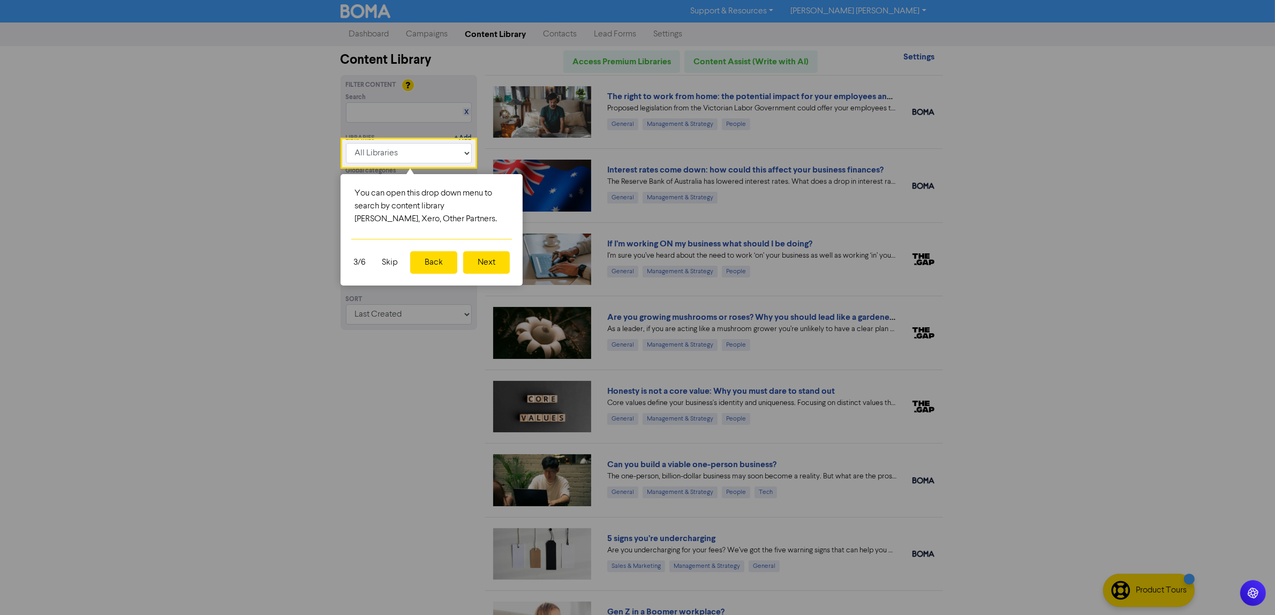
click at [486, 261] on button "Next" at bounding box center [486, 262] width 47 height 22
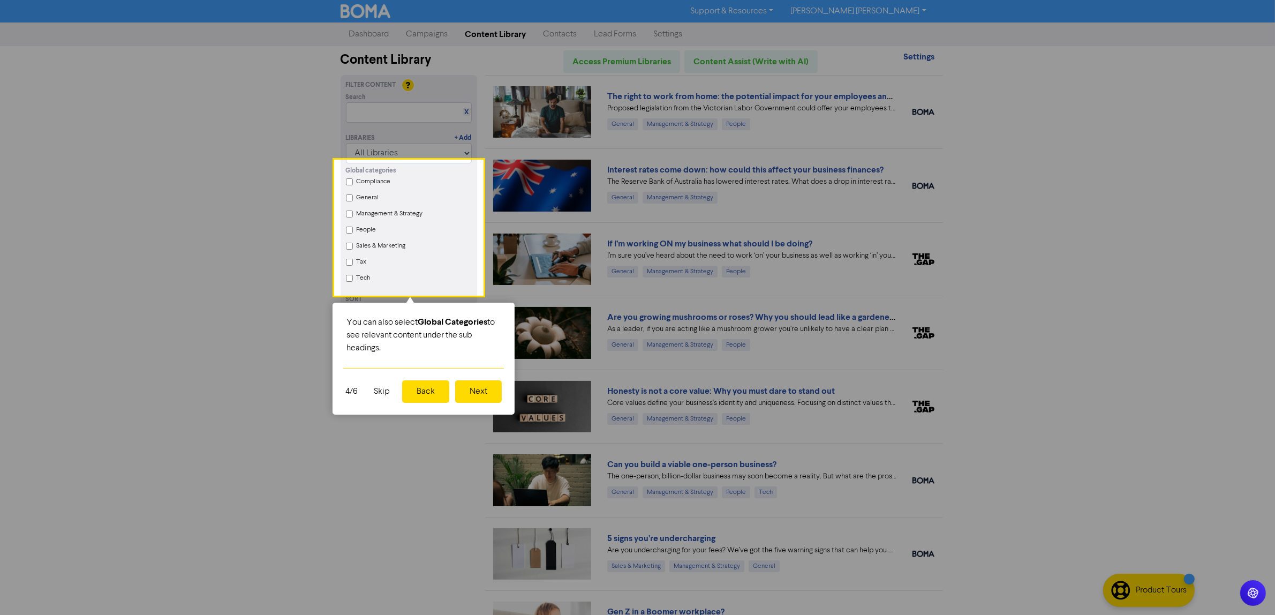
click at [481, 392] on button "Next" at bounding box center [478, 391] width 47 height 22
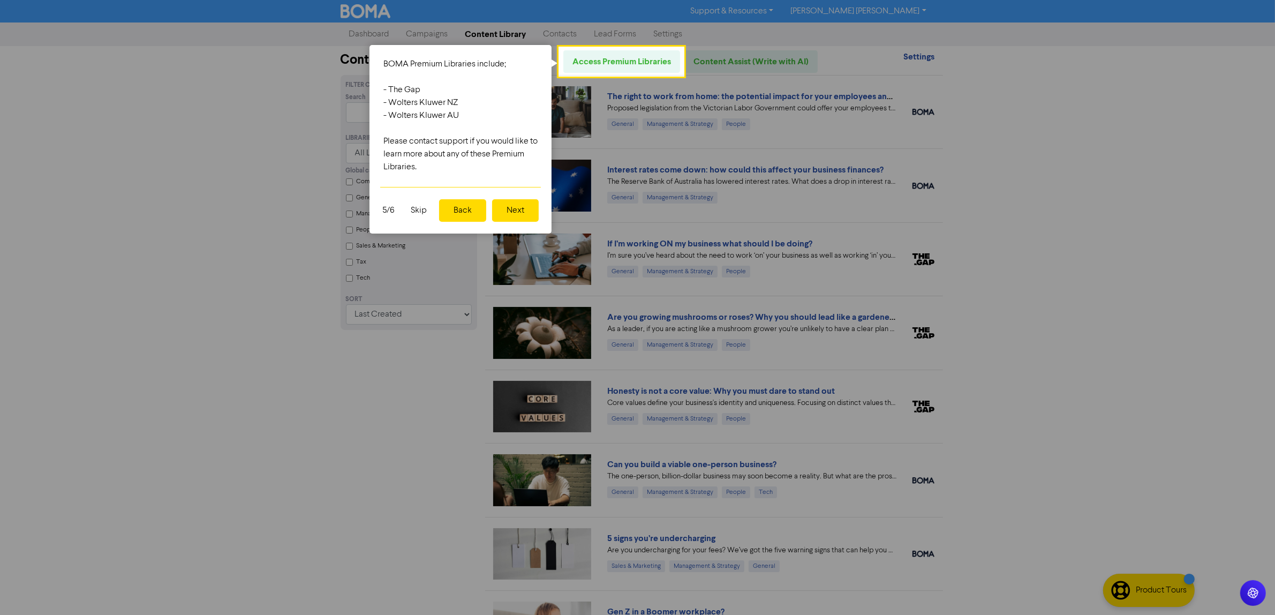
click at [515, 209] on button "Next" at bounding box center [515, 210] width 47 height 22
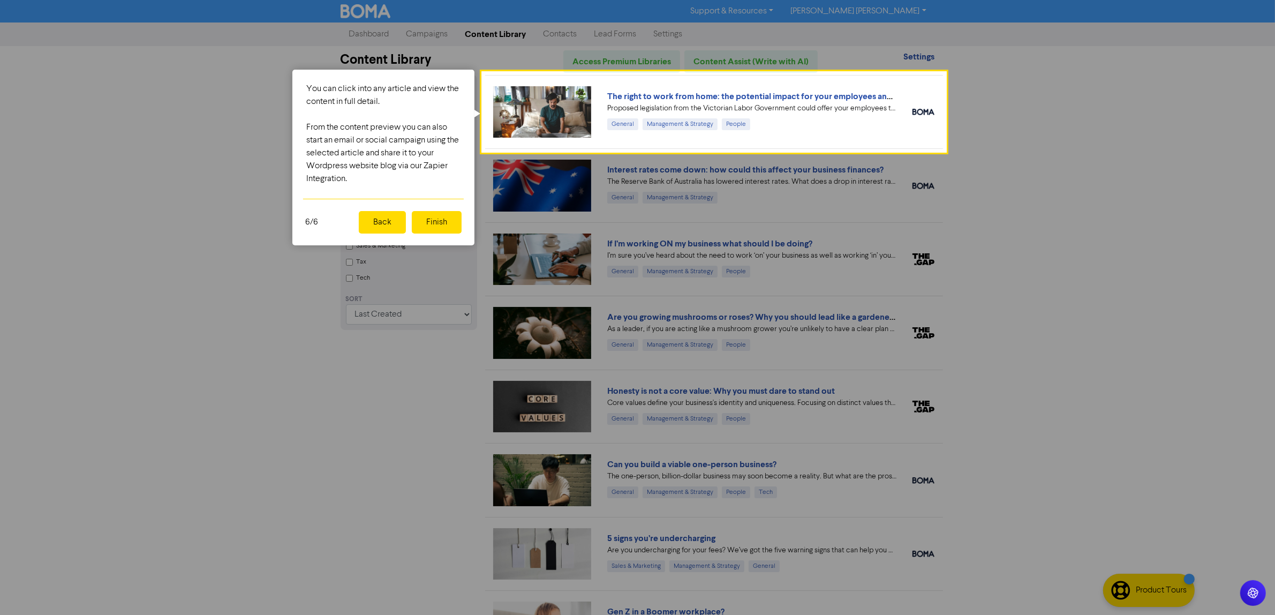
click at [445, 221] on button "Finish" at bounding box center [437, 222] width 50 height 22
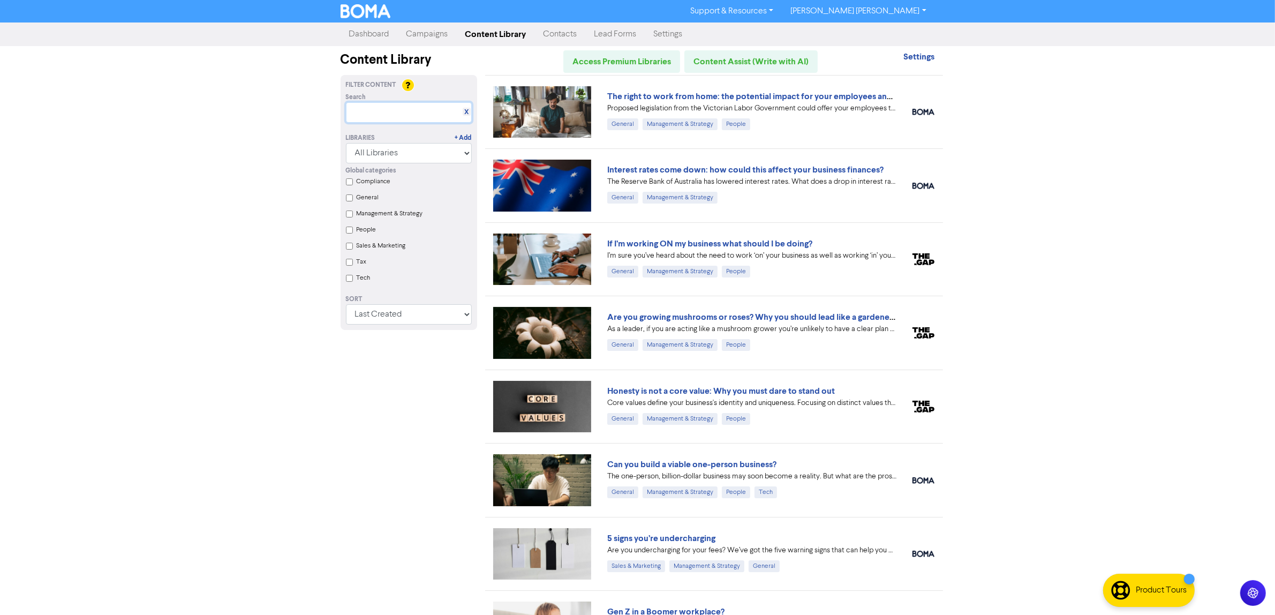
click at [374, 109] on input "text" at bounding box center [409, 112] width 126 height 20
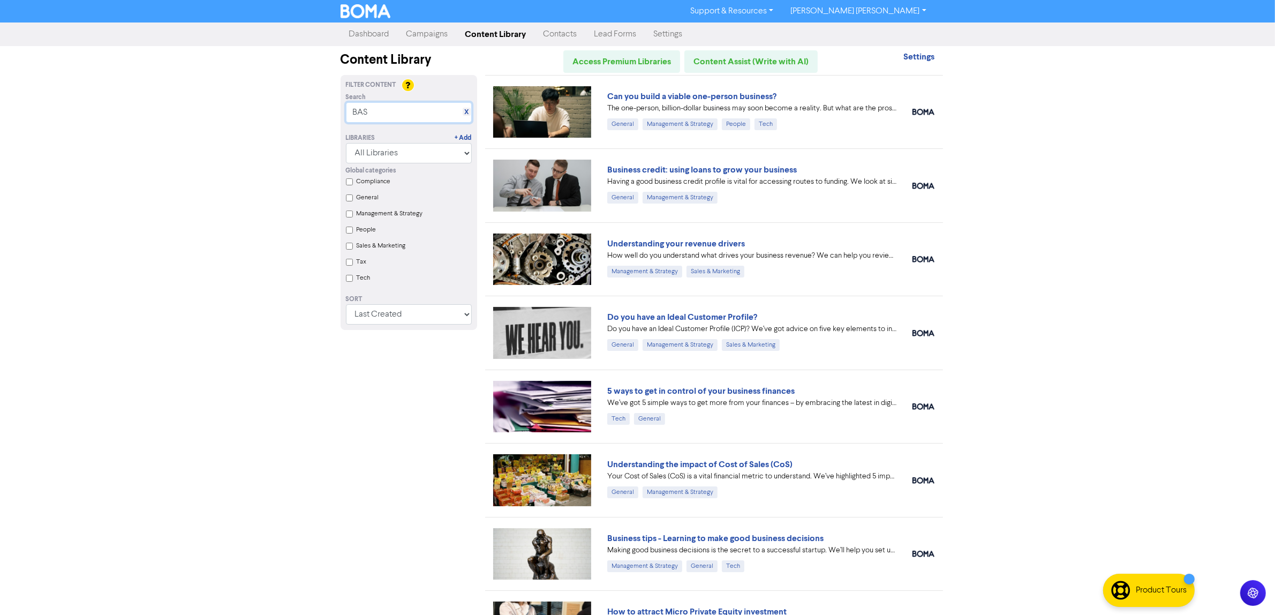
type input "BAS"
click at [349, 181] on input "Compliance" at bounding box center [349, 181] width 7 height 7
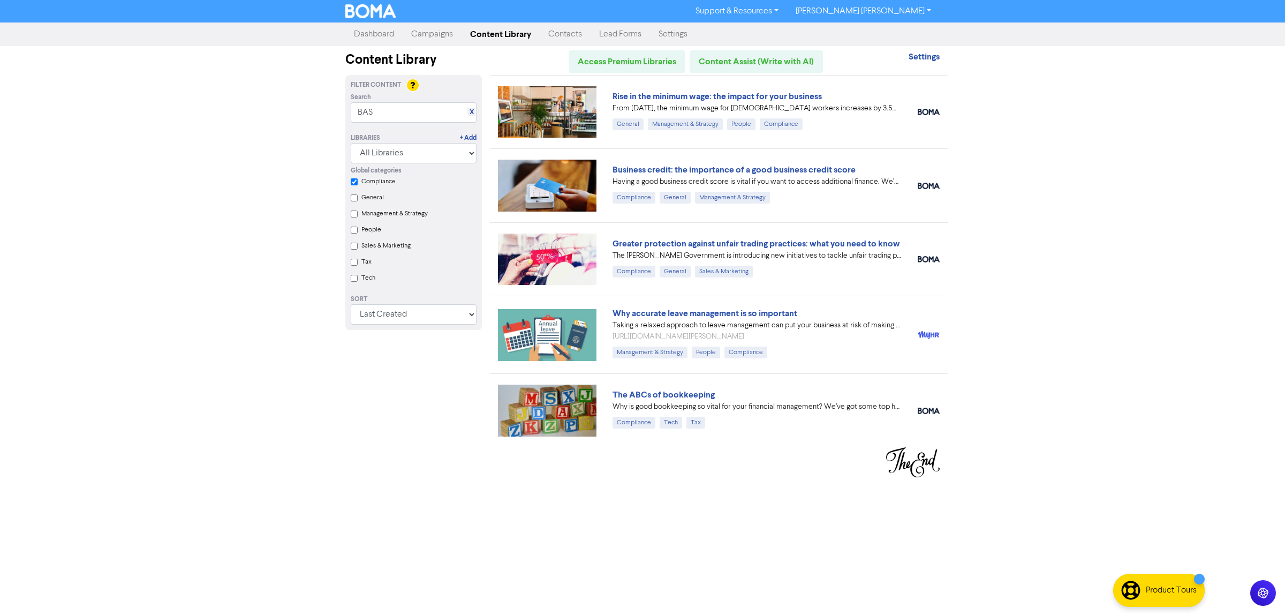
click at [353, 214] on Strategy "Management & Strategy" at bounding box center [354, 213] width 7 height 7
checkbox input "true"
checkbox Strategy "true"
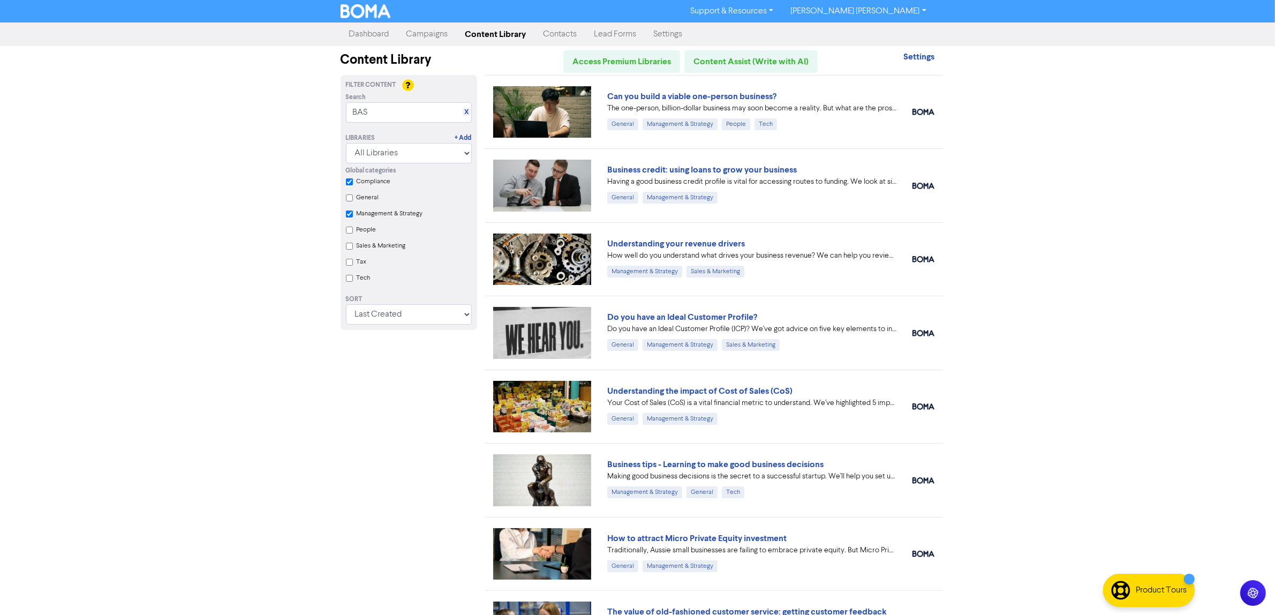
click at [349, 179] on input "Compliance" at bounding box center [349, 181] width 7 height 7
checkbox input "true"
checkbox Strategy "true"
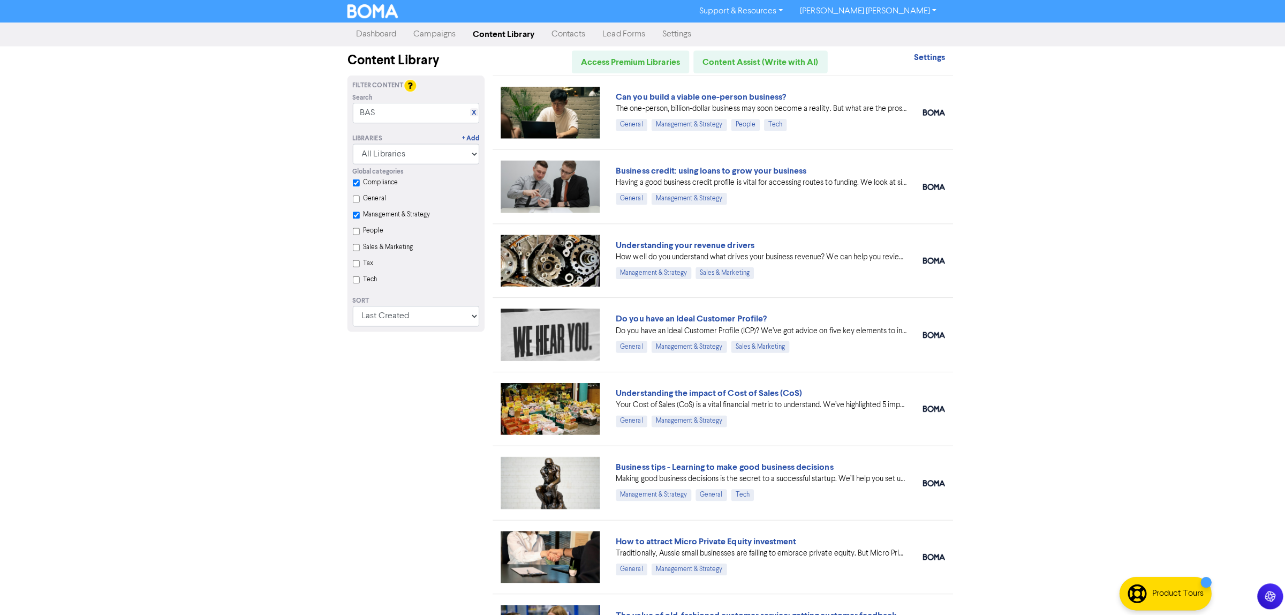
checkbox input "false"
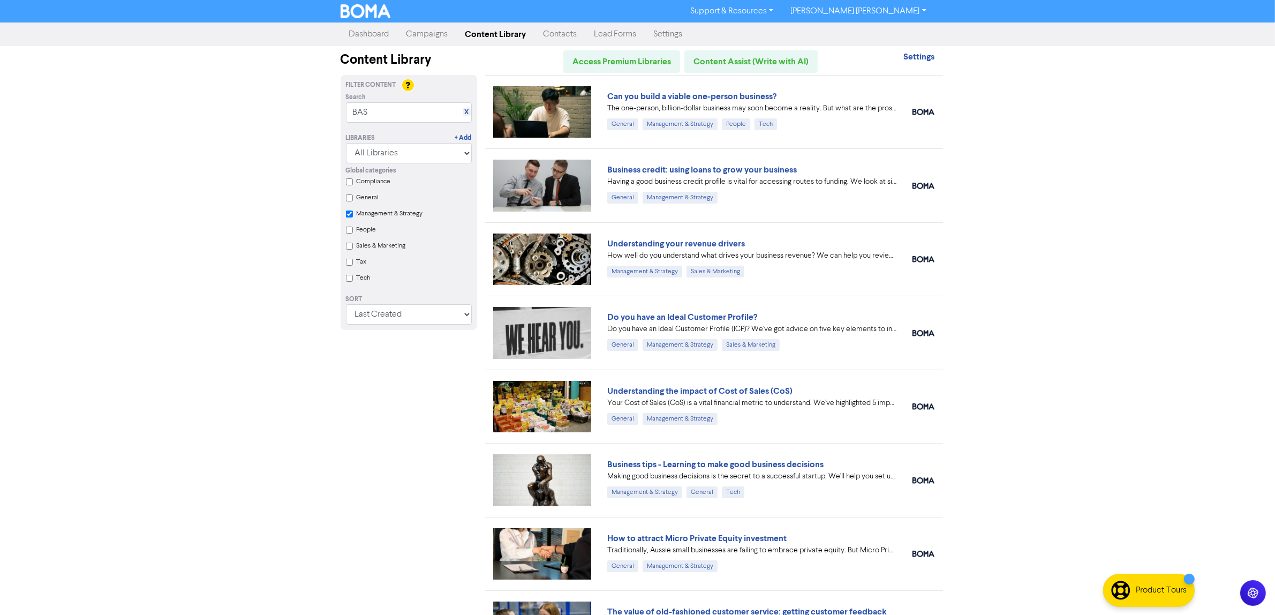
click at [349, 247] on Marketing "Sales & Marketing" at bounding box center [349, 246] width 7 height 7
checkbox Strategy "true"
checkbox Marketing "true"
click at [348, 247] on Marketing "Sales & Marketing" at bounding box center [349, 246] width 7 height 7
checkbox Strategy "true"
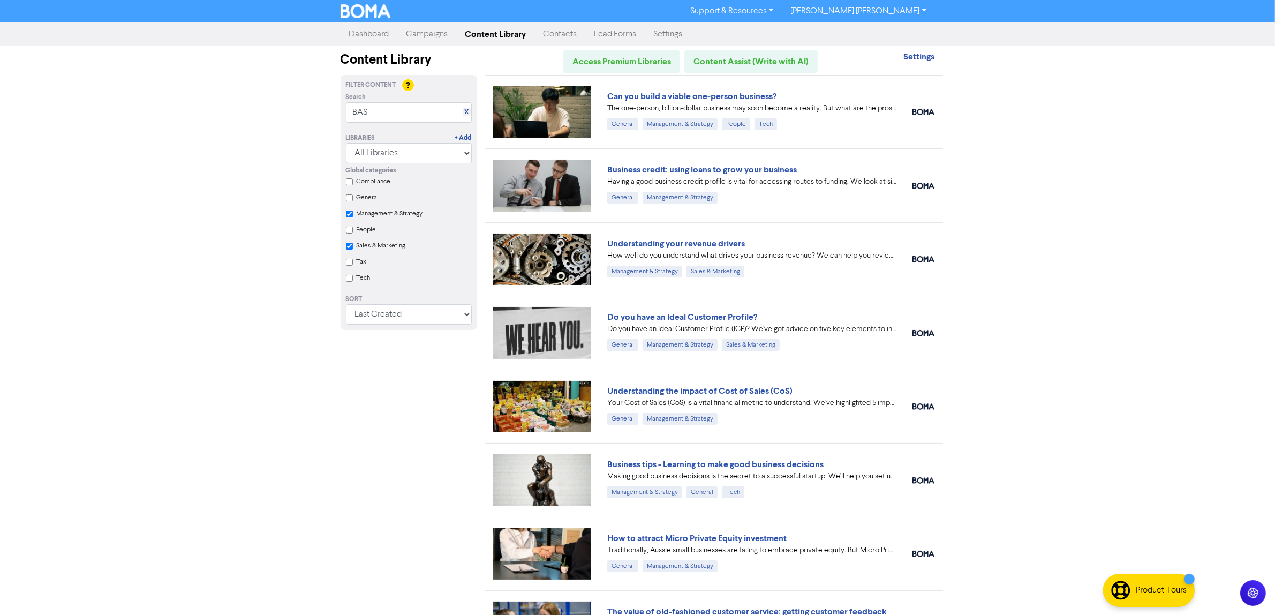
checkbox Marketing "true"
checkbox Strategy "true"
checkbox Marketing "false"
click at [350, 263] on input "Tax" at bounding box center [349, 262] width 7 height 7
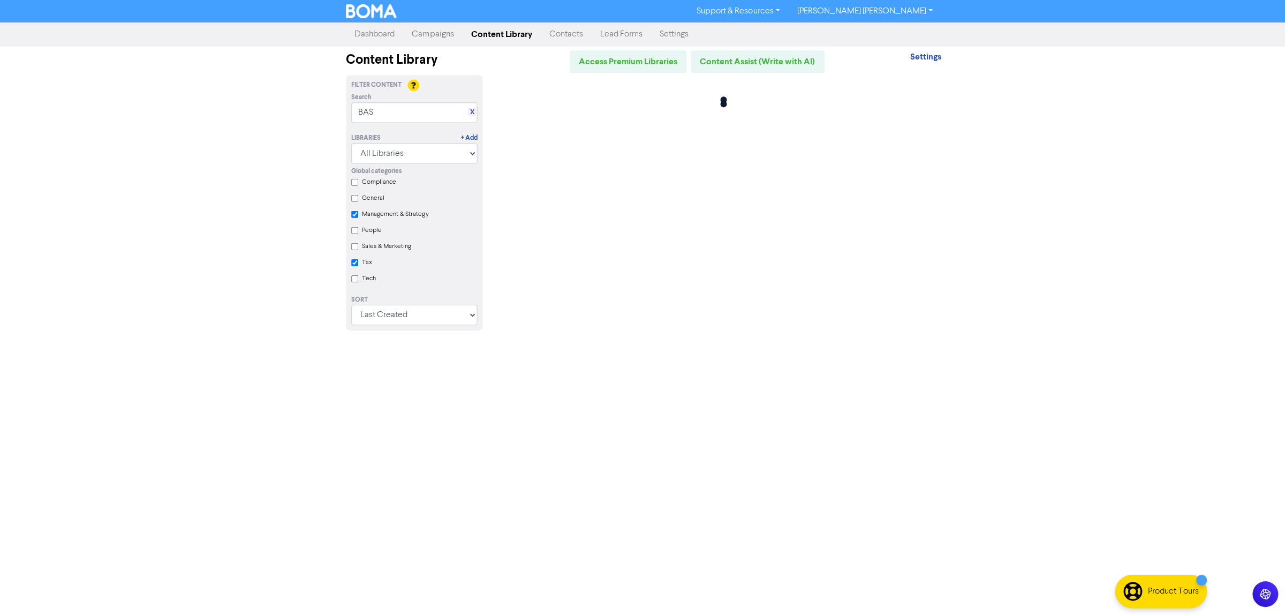
checkbox Strategy "true"
checkbox input "true"
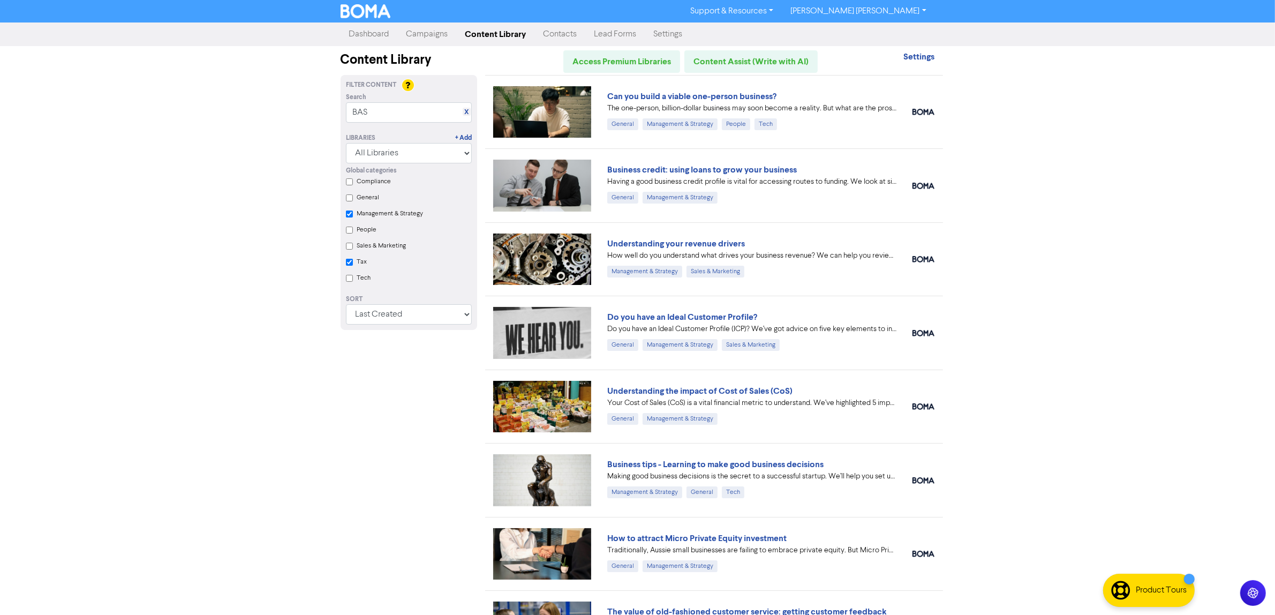
click at [350, 213] on Strategy "Management & Strategy" at bounding box center [349, 213] width 7 height 7
checkbox Strategy "true"
checkbox input "true"
checkbox Strategy "false"
checkbox input "true"
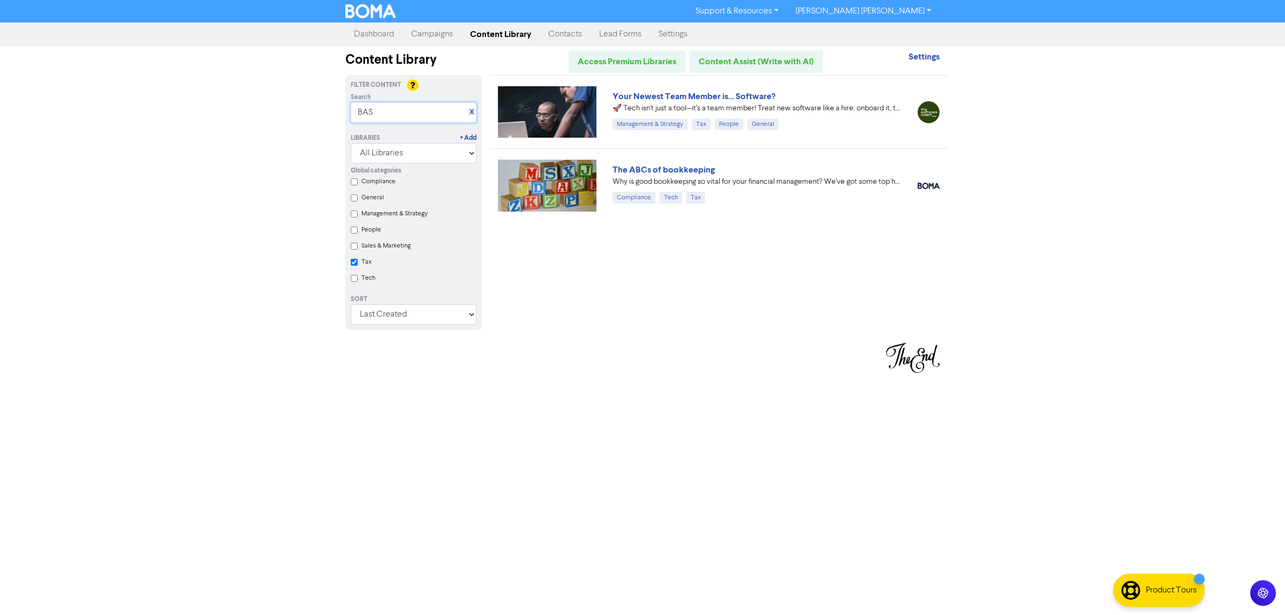
click at [406, 114] on input "BAS" at bounding box center [414, 112] width 126 height 20
type input "Business Activity Statement"
checkbox input "true"
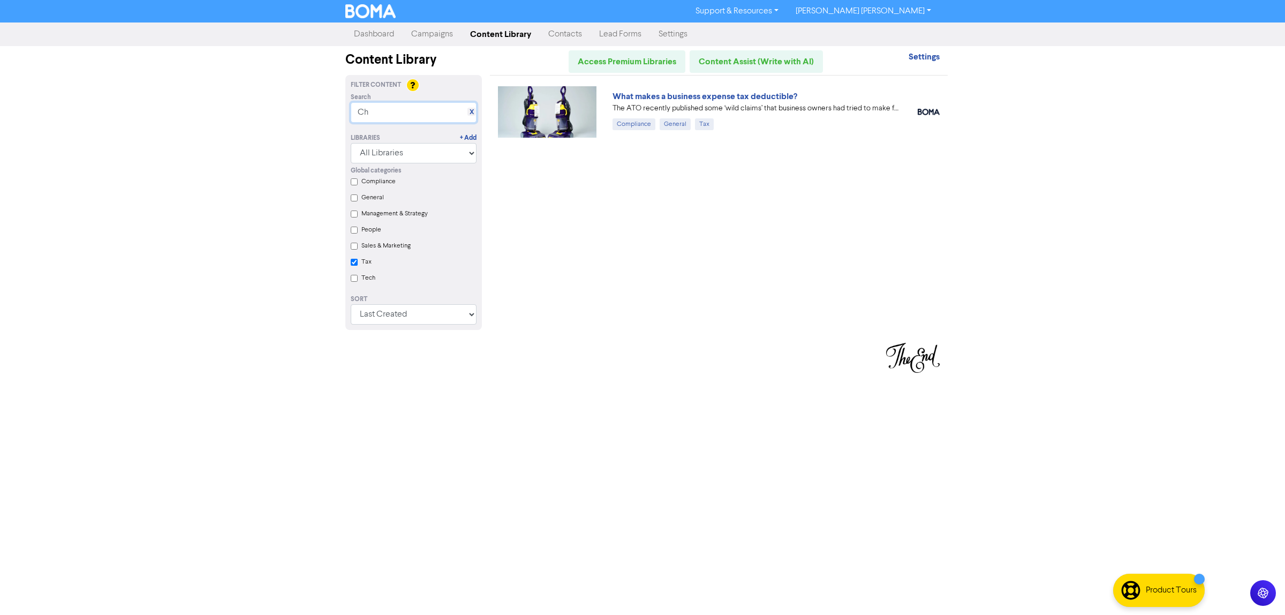
type input "C"
type input "A"
type input "BAS Checklist"
checkbox input "true"
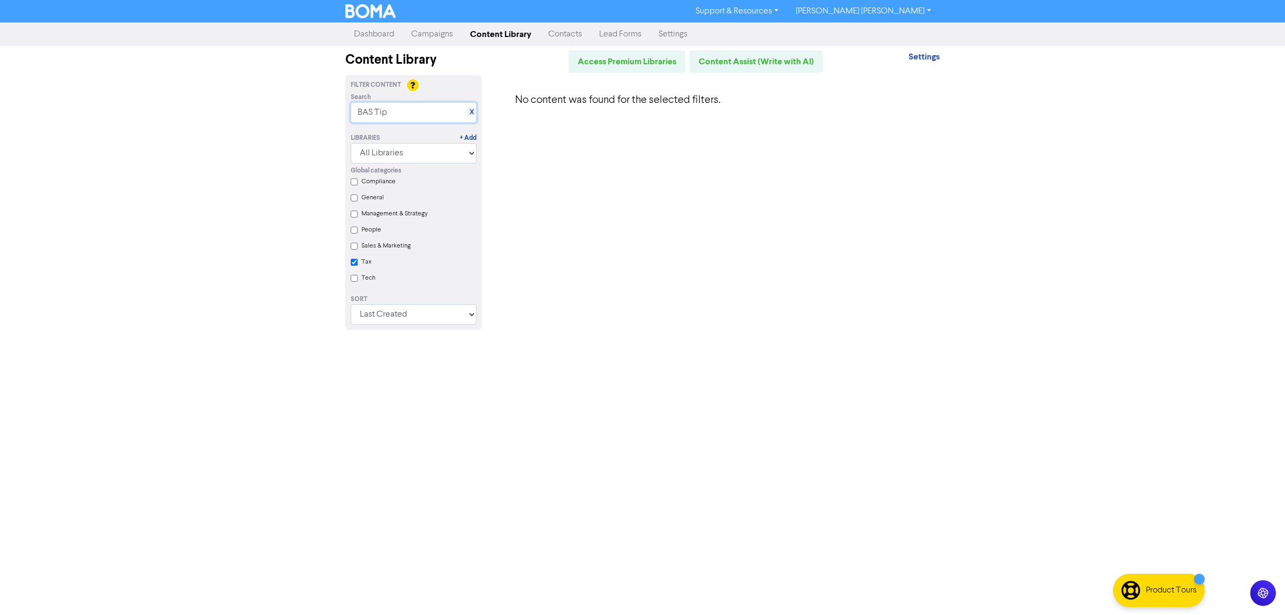
type input "BAS Tips"
checkbox input "true"
type input "Tips"
checkbox input "true"
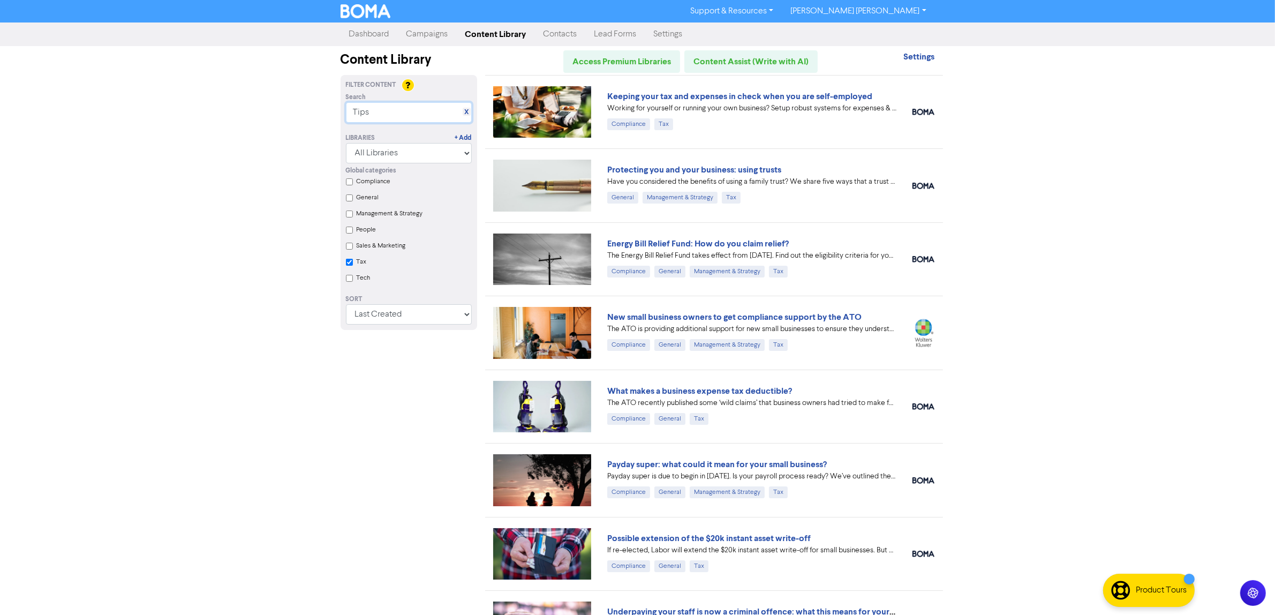
type input "Tips"
click at [129, 176] on div "Support & Resources Video Tutorials FAQ & Guides Marketing Education [PERSON_NA…" at bounding box center [637, 307] width 1275 height 615
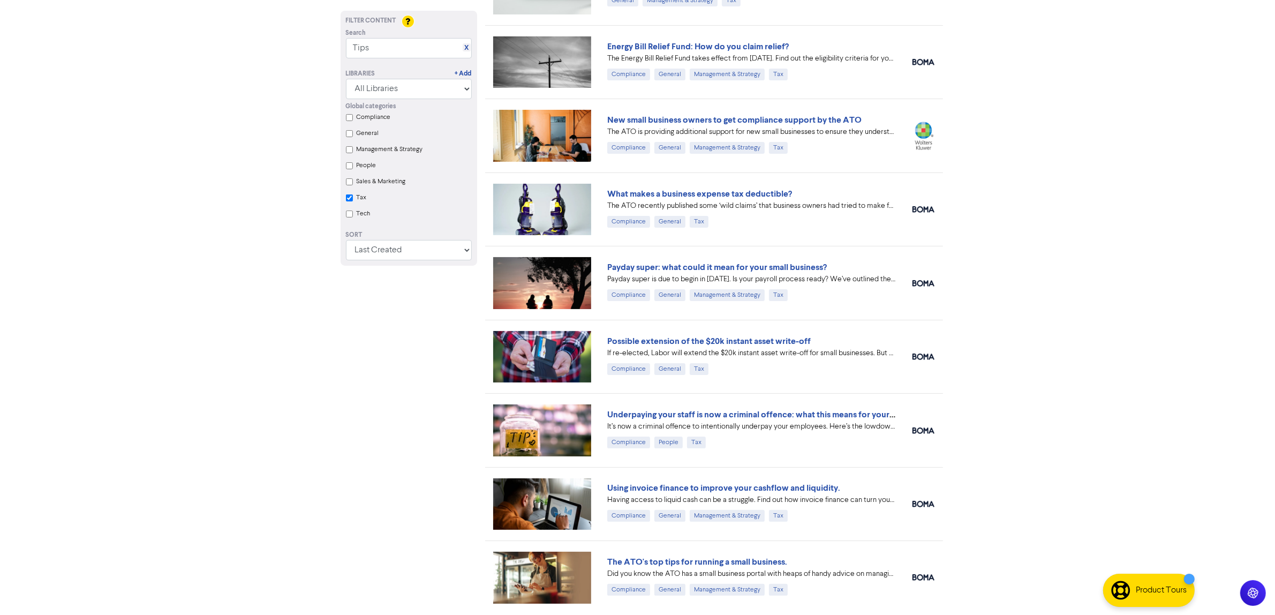
checkbox input "true"
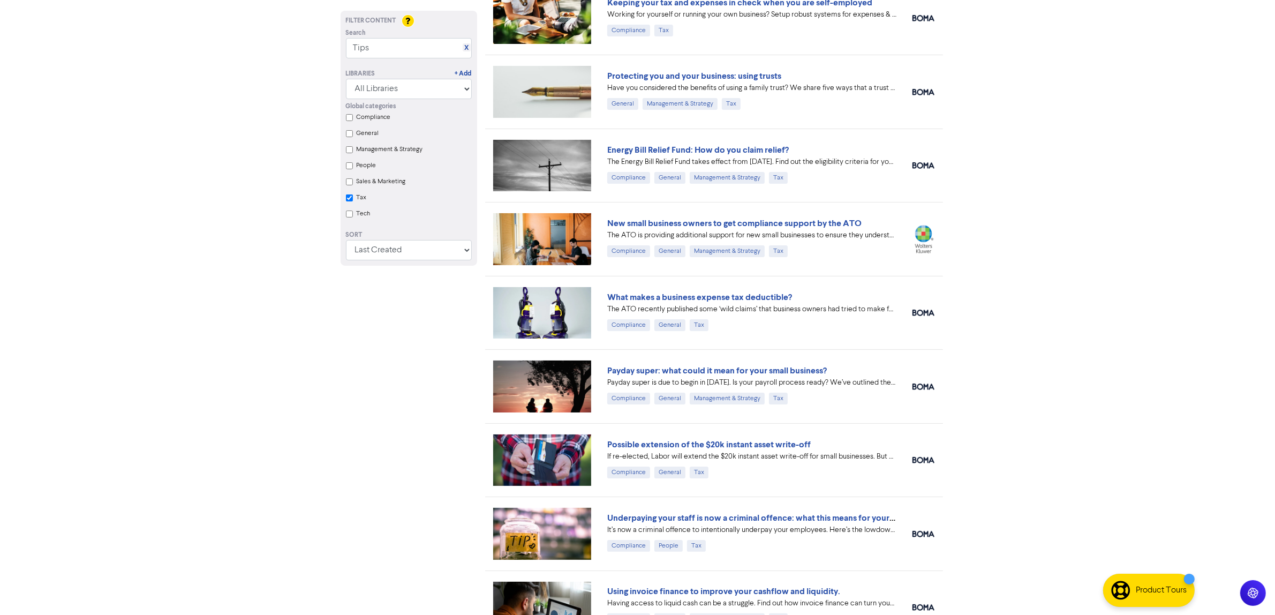
scroll to position [0, 0]
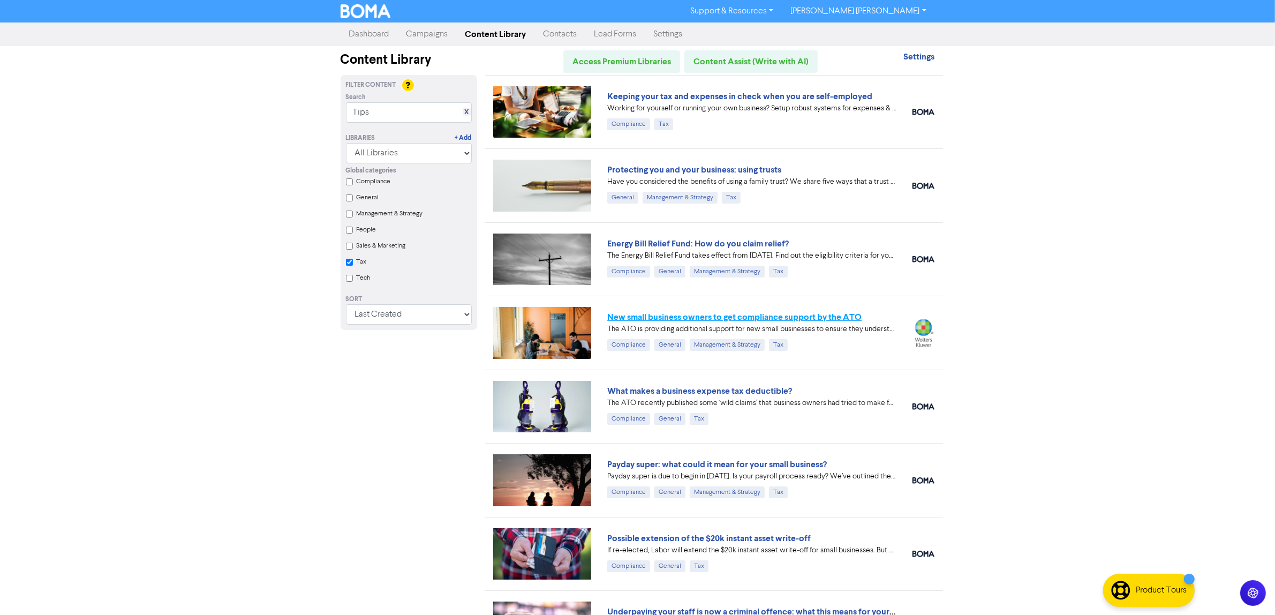
click at [708, 320] on link "New small business owners to get compliance support by the ATO" at bounding box center [734, 317] width 254 height 11
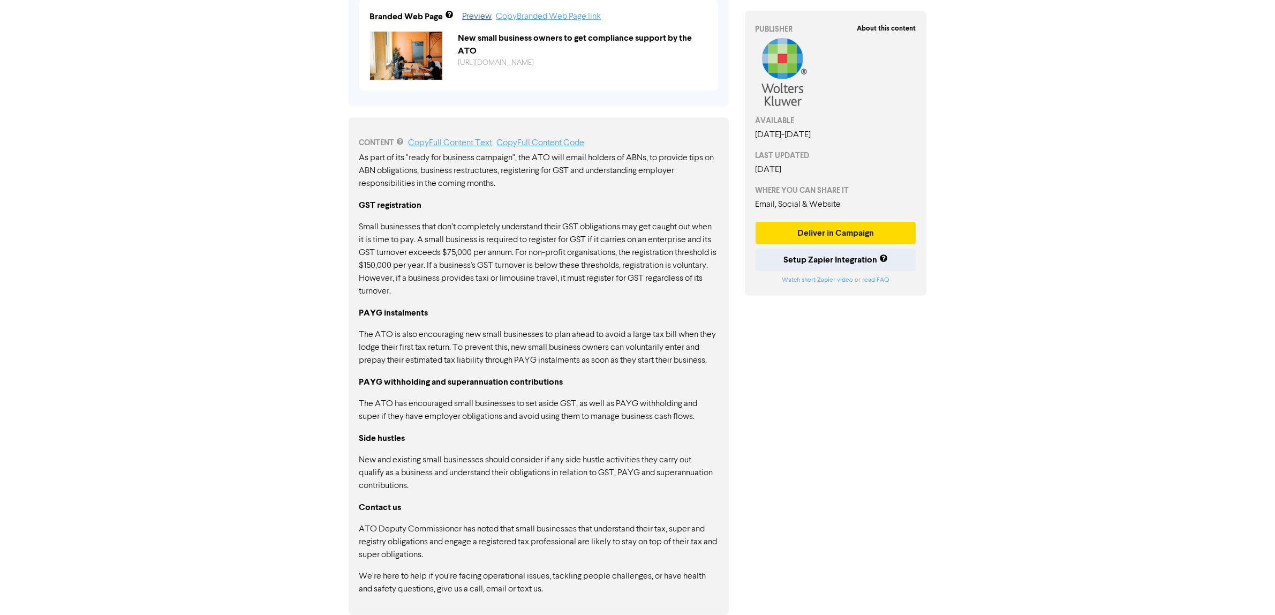
scroll to position [201, 0]
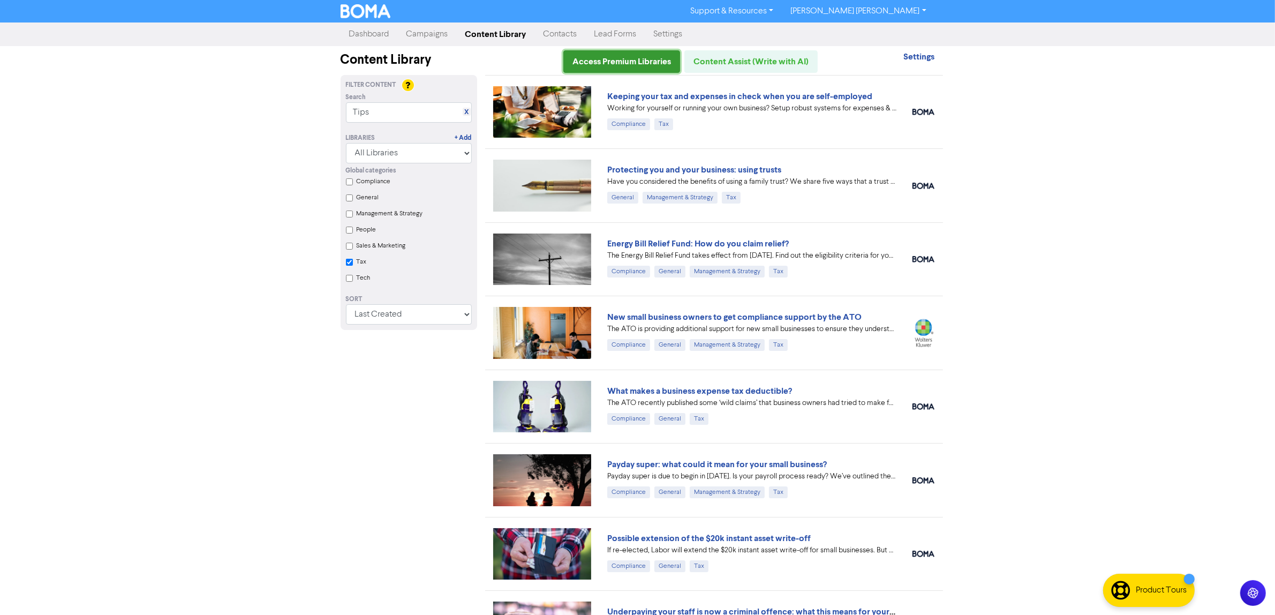
click at [641, 64] on link "Access Premium Libraries" at bounding box center [621, 61] width 117 height 22
click at [764, 67] on link "Content Assist (Write with AI)" at bounding box center [750, 61] width 133 height 22
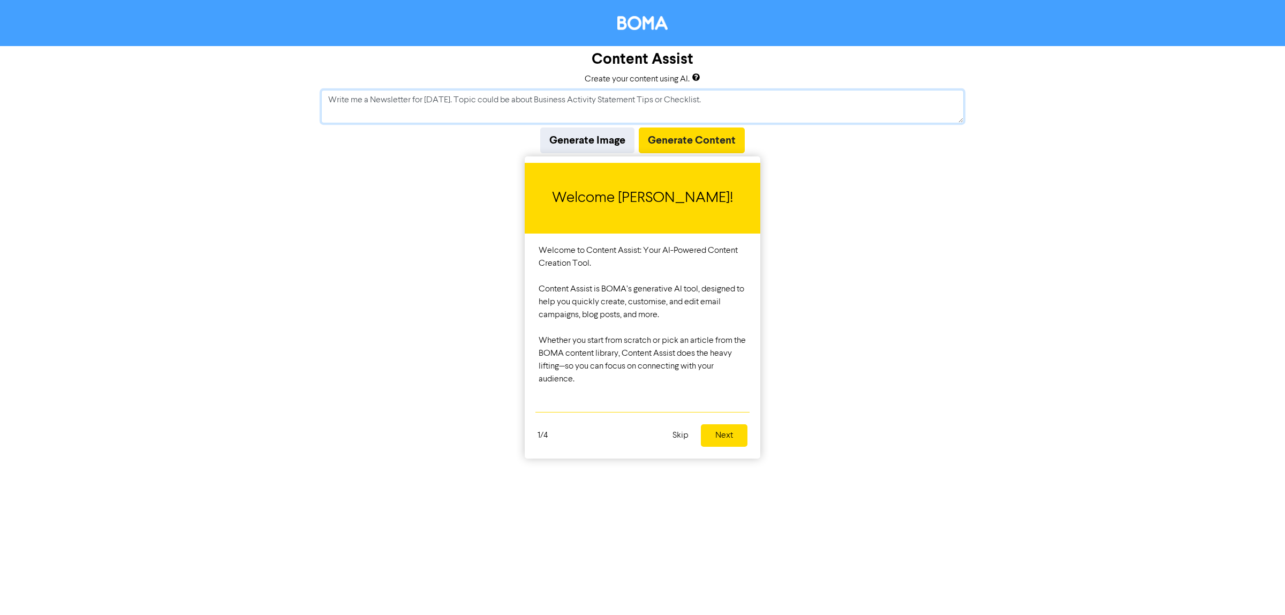
type textarea "Write me a Newsletter for [DATE]. Topic could be about Business Activity Statem…"
click at [683, 432] on button "Skip" at bounding box center [680, 435] width 29 height 22
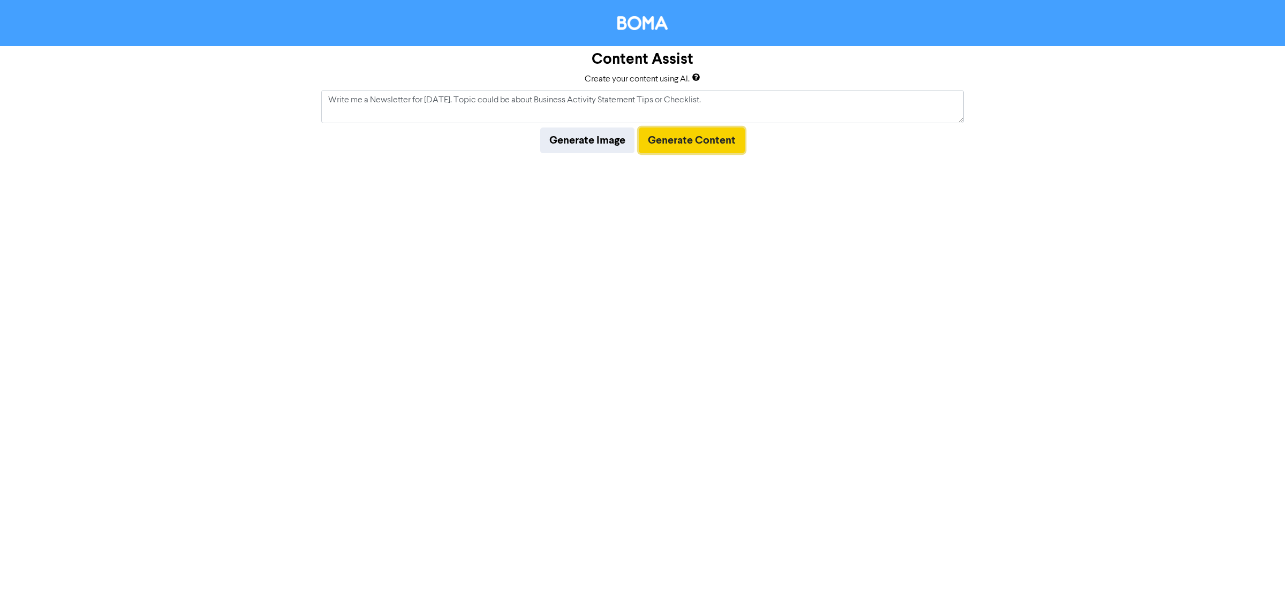
click at [692, 142] on button "Generate Content" at bounding box center [692, 140] width 106 height 26
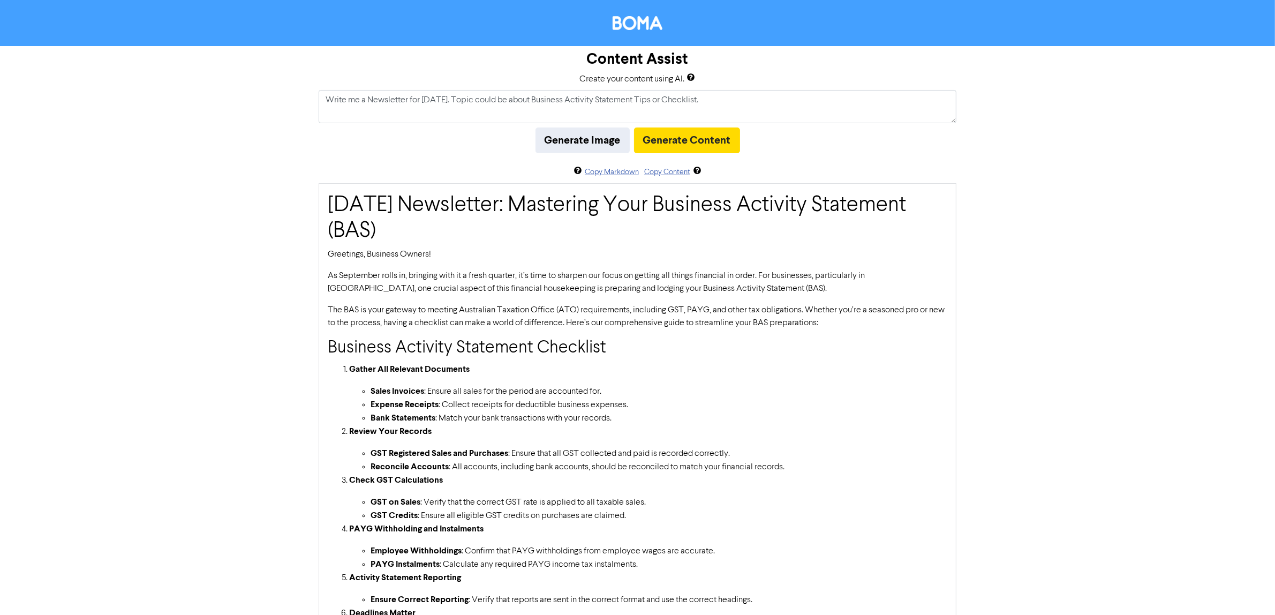
drag, startPoint x: 1026, startPoint y: 204, endPoint x: 876, endPoint y: 204, distance: 149.9
click at [1021, 207] on div "Content Assist Create your content using AI. Write me a Newsletter for Septembe…" at bounding box center [637, 519] width 1275 height 947
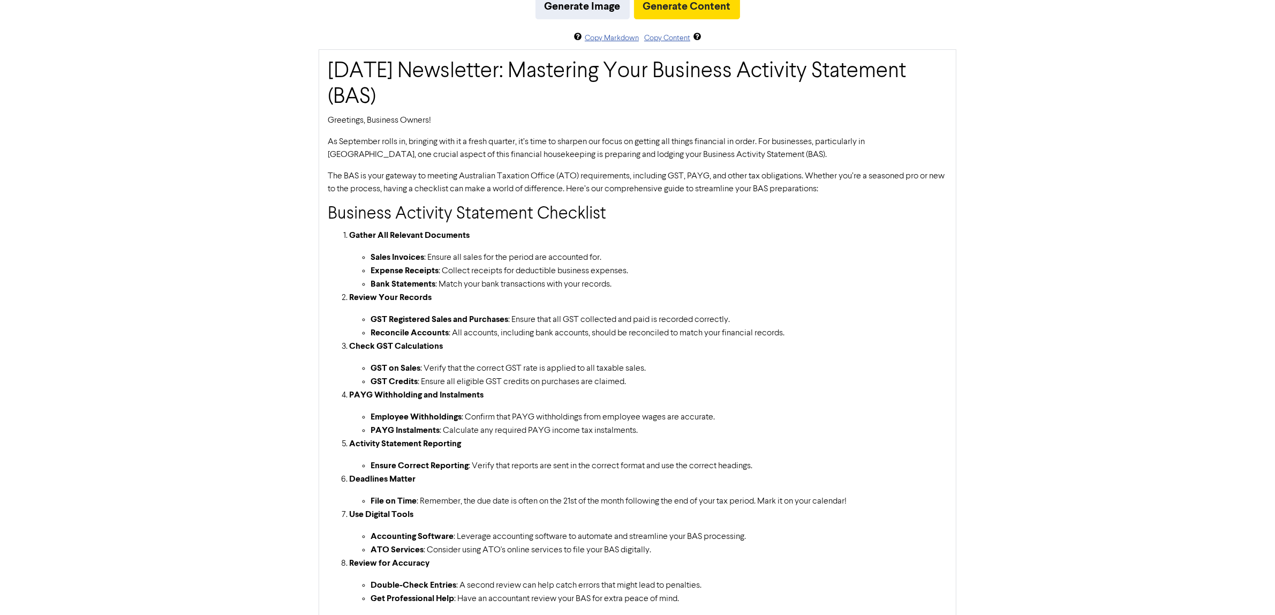
scroll to position [382, 0]
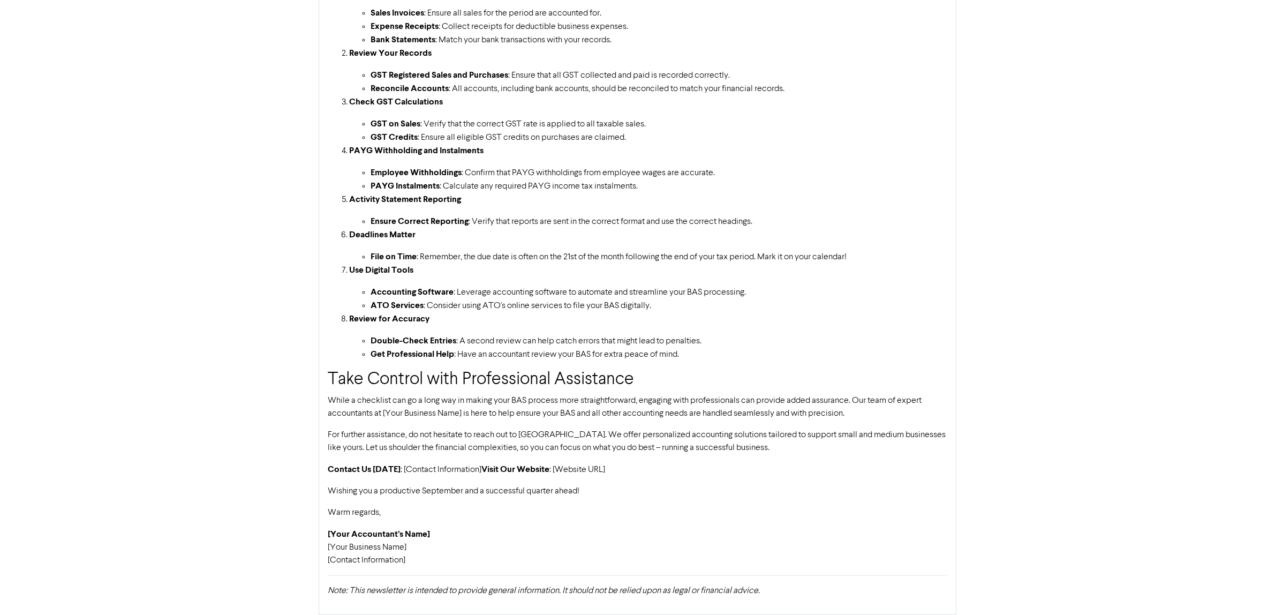
click at [663, 483] on div "September 1st, 2025 Newsletter: Mastering Your Business Activity Statement (BAS…" at bounding box center [638, 210] width 638 height 810
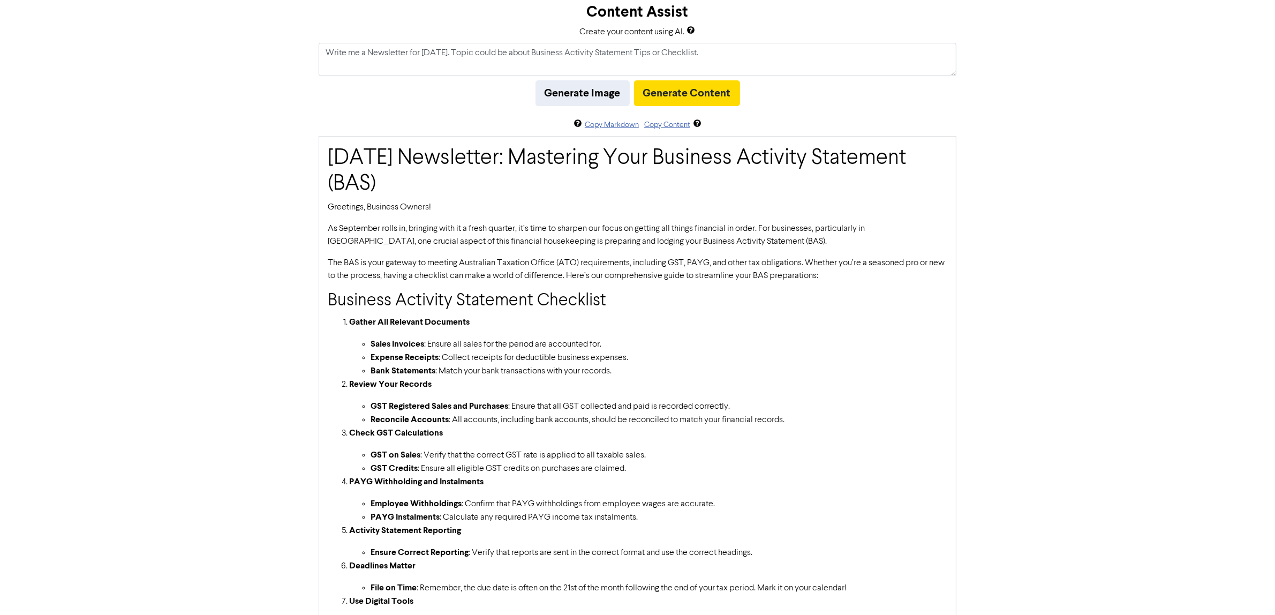
scroll to position [0, 0]
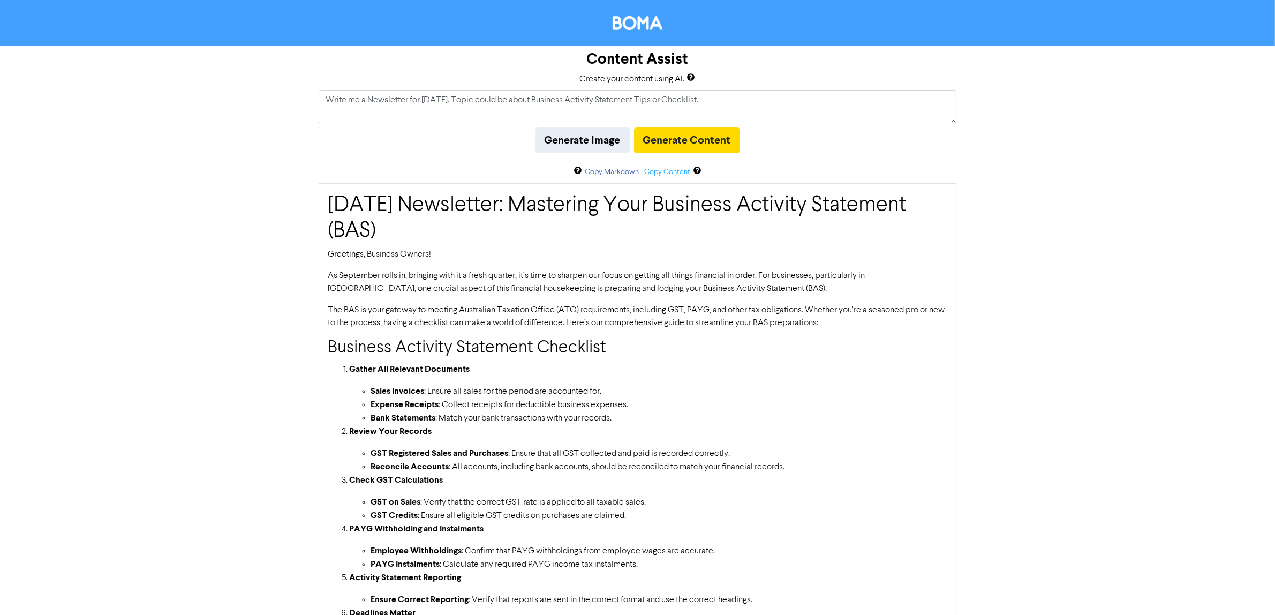
click at [676, 173] on button "Copy Content" at bounding box center [667, 172] width 47 height 12
click at [641, 22] on img at bounding box center [638, 23] width 50 height 14
